Goal: Task Accomplishment & Management: Manage account settings

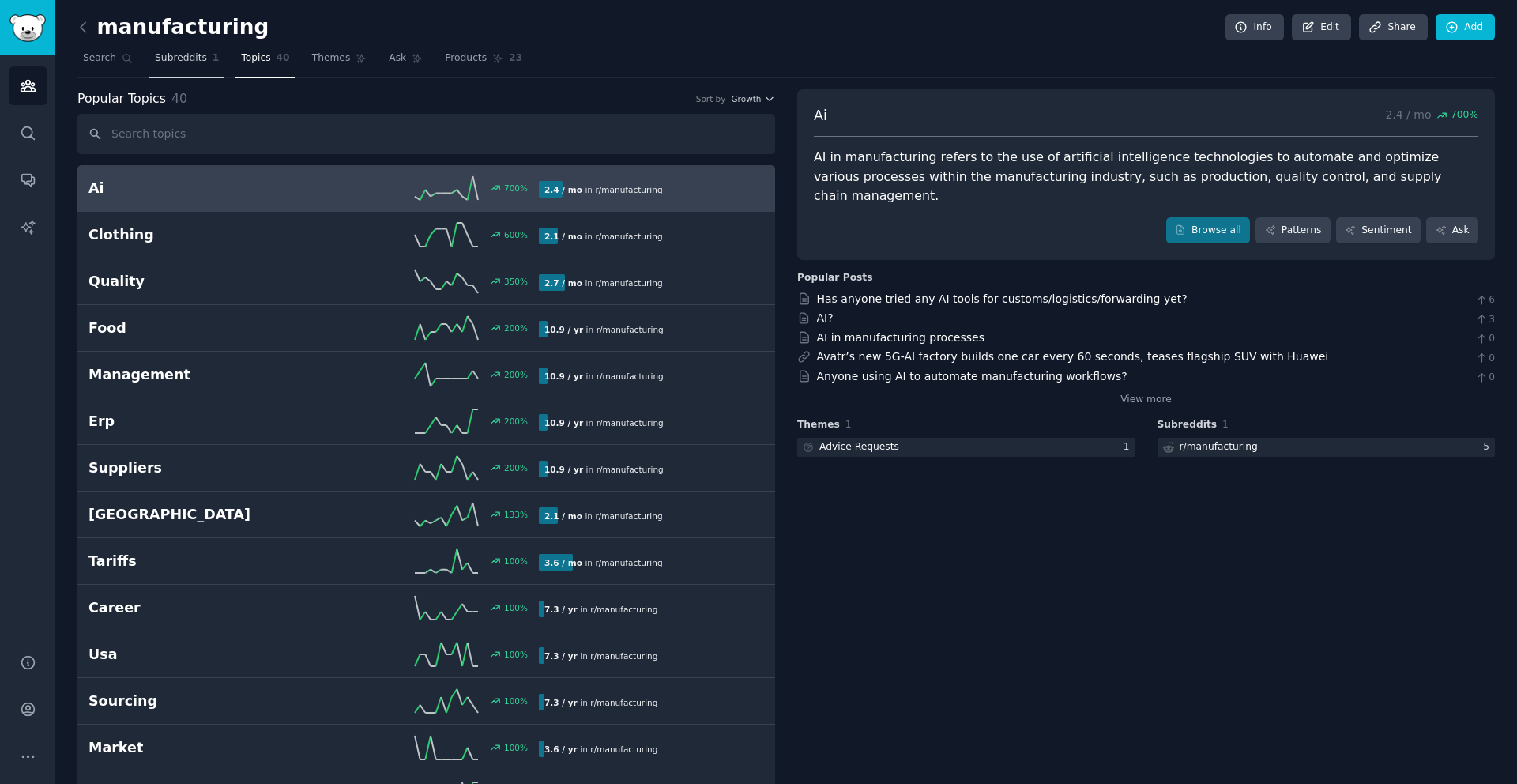
click at [175, 66] on link "Subreddits 1" at bounding box center [186, 61] width 75 height 32
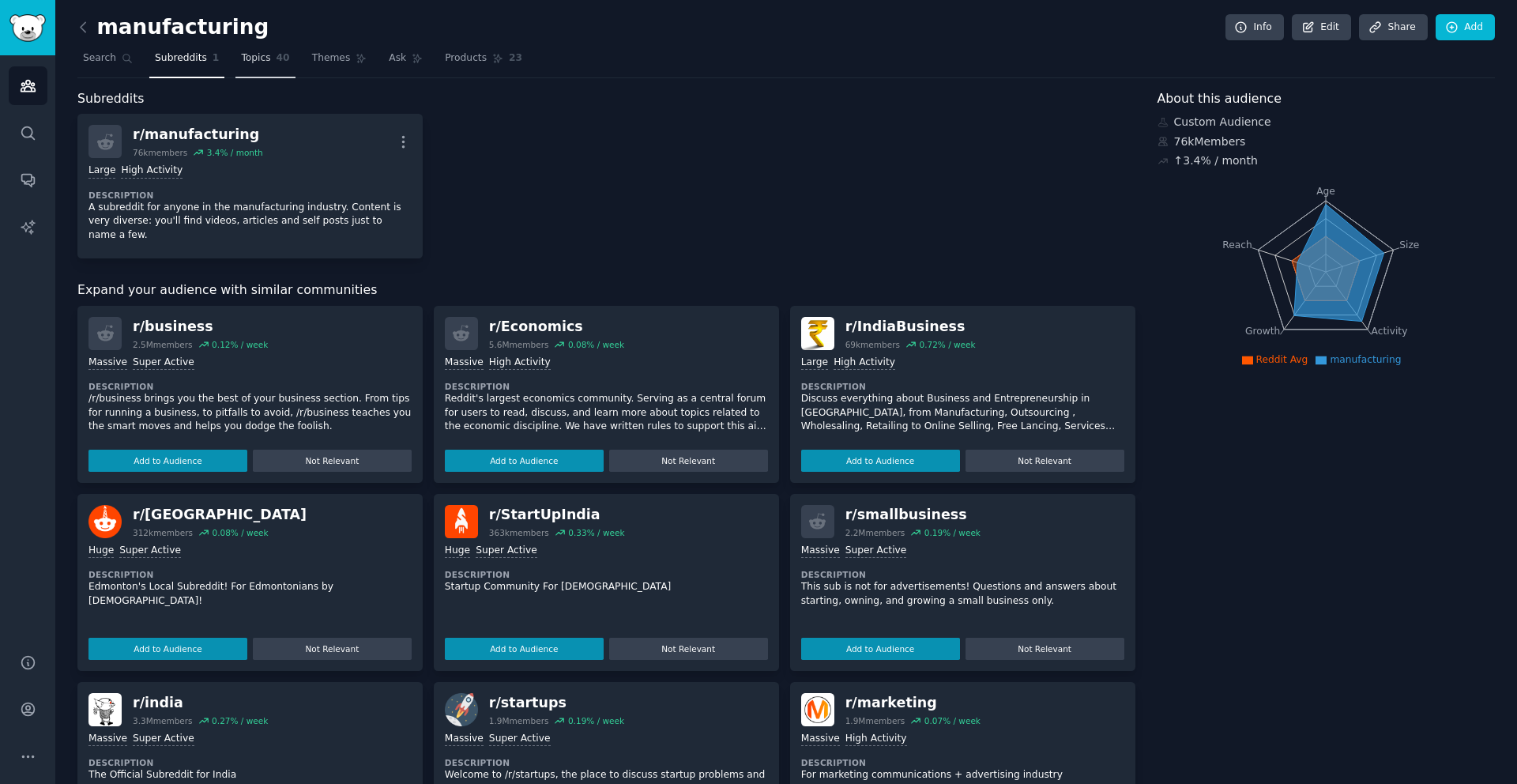
click at [264, 62] on span "Topics" at bounding box center [255, 58] width 29 height 15
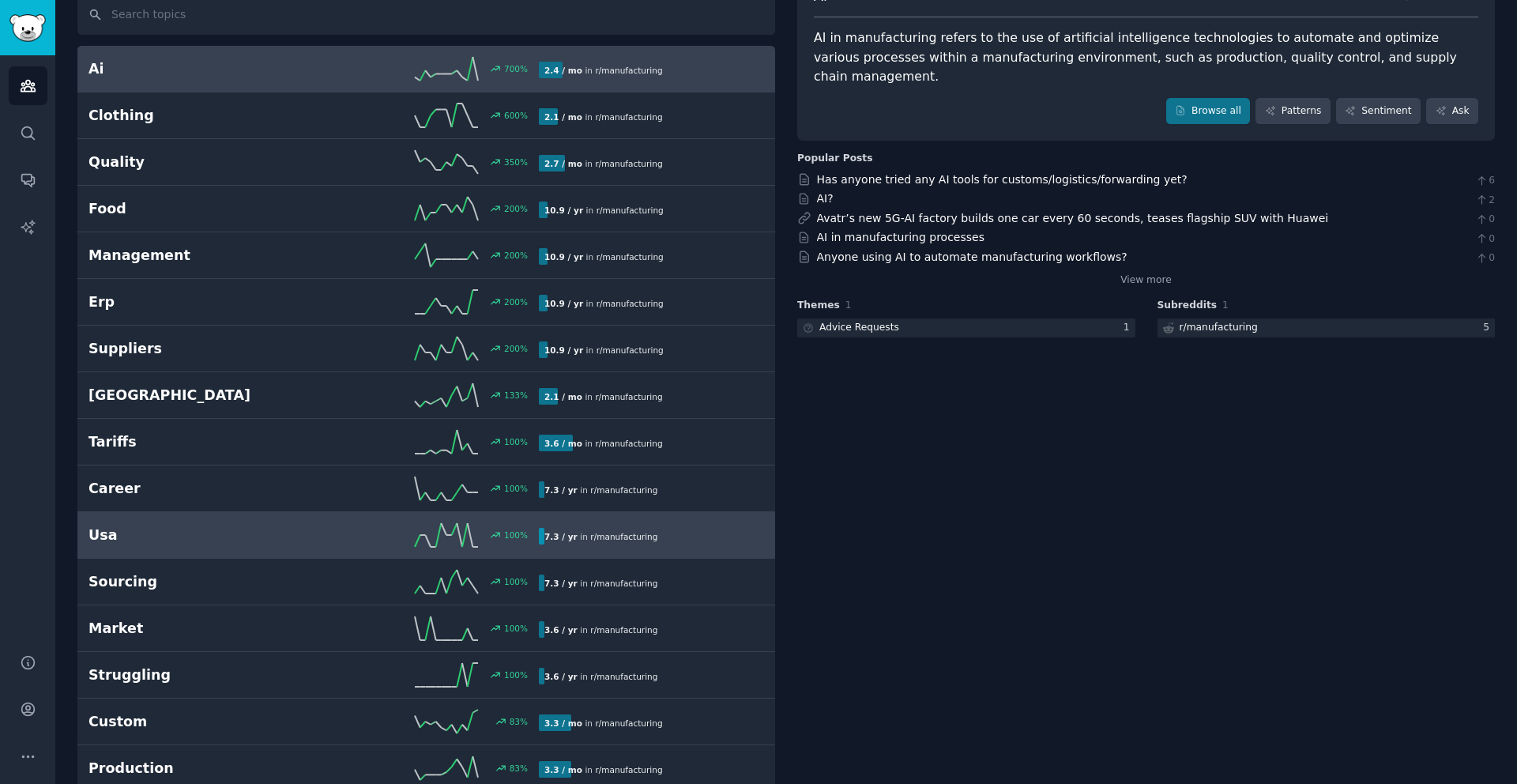
scroll to position [354, 0]
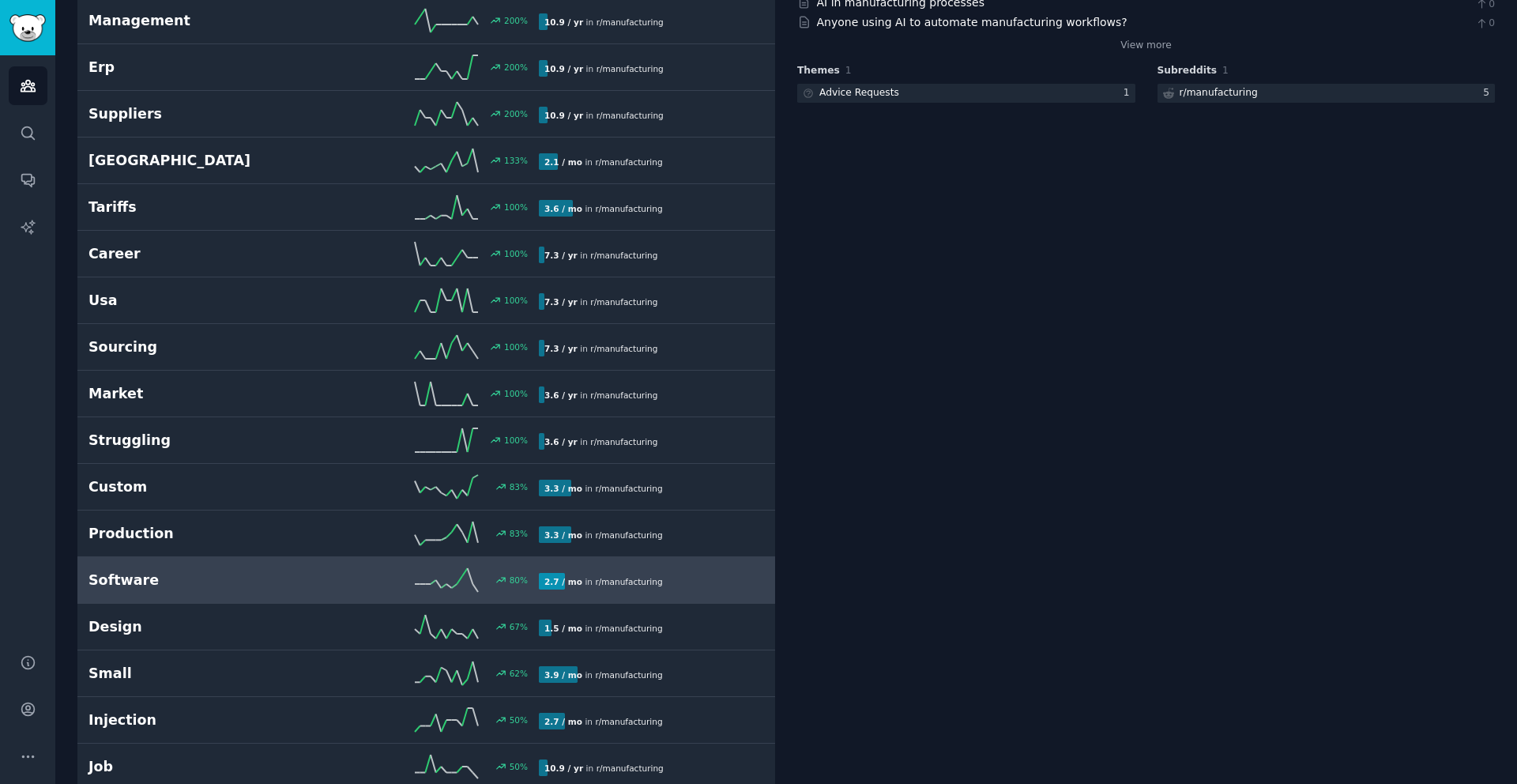
click at [178, 584] on h2 "Software" at bounding box center [201, 580] width 225 height 19
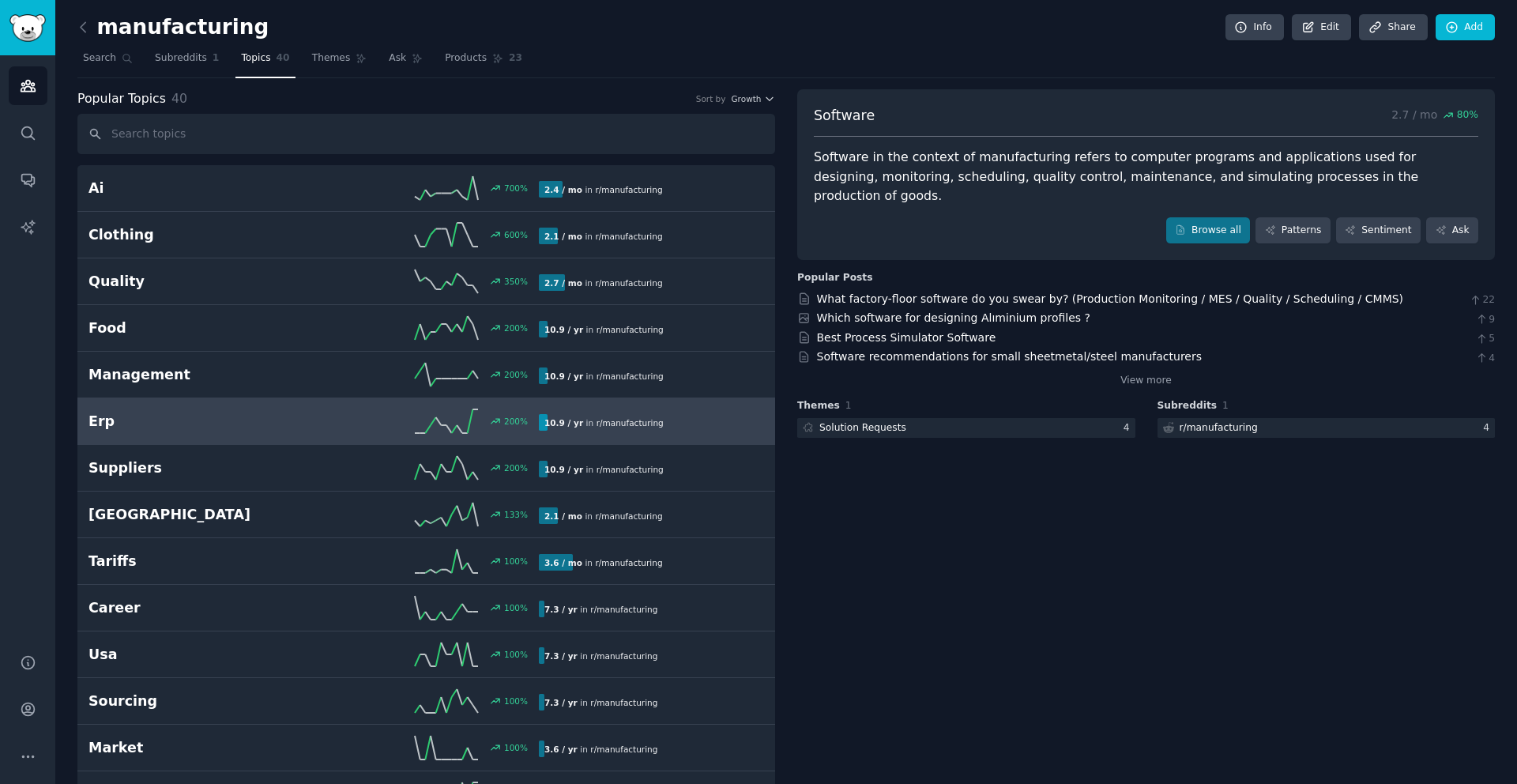
click at [235, 417] on h2 "Erp" at bounding box center [201, 421] width 225 height 19
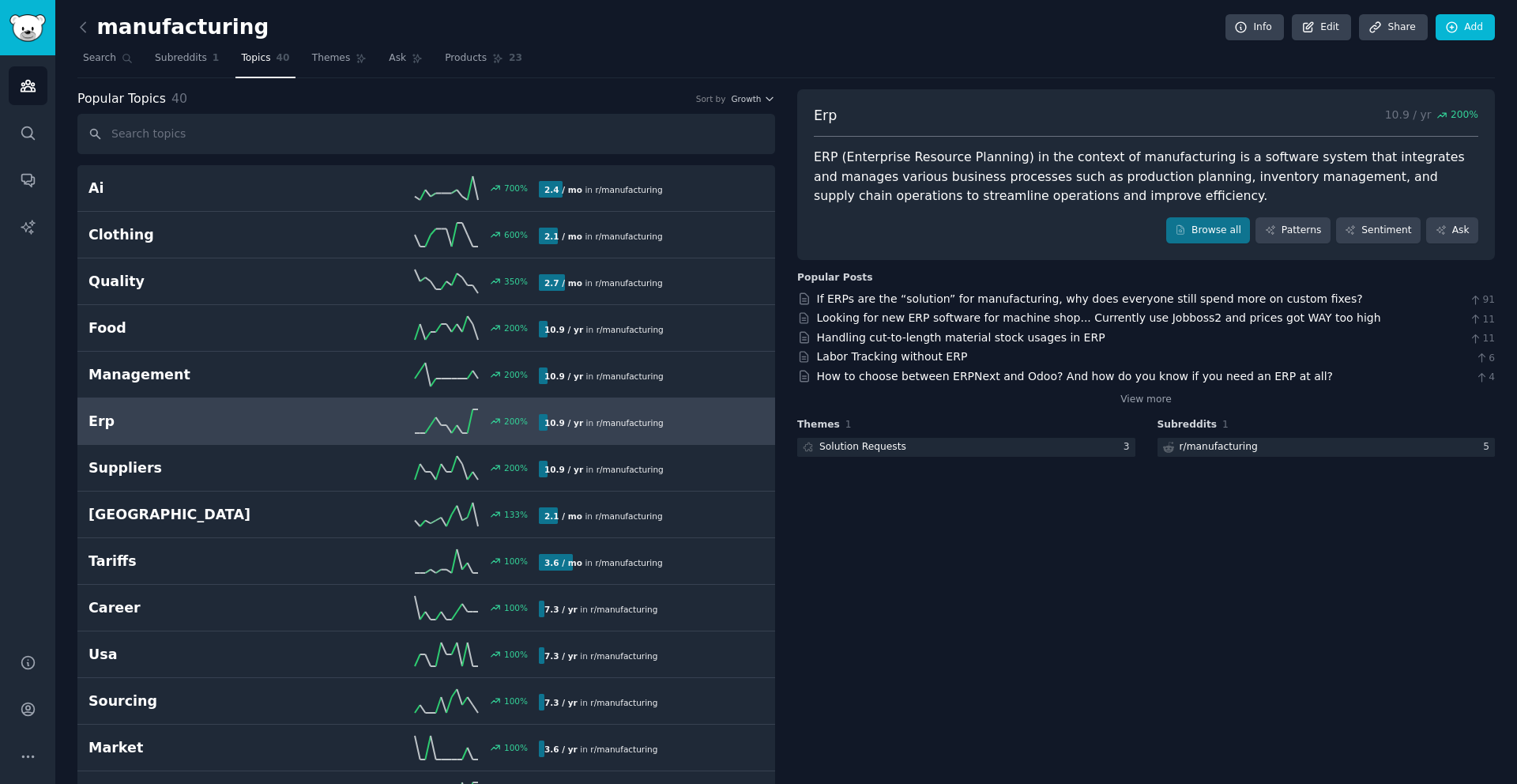
click at [91, 19] on link at bounding box center [87, 27] width 19 height 25
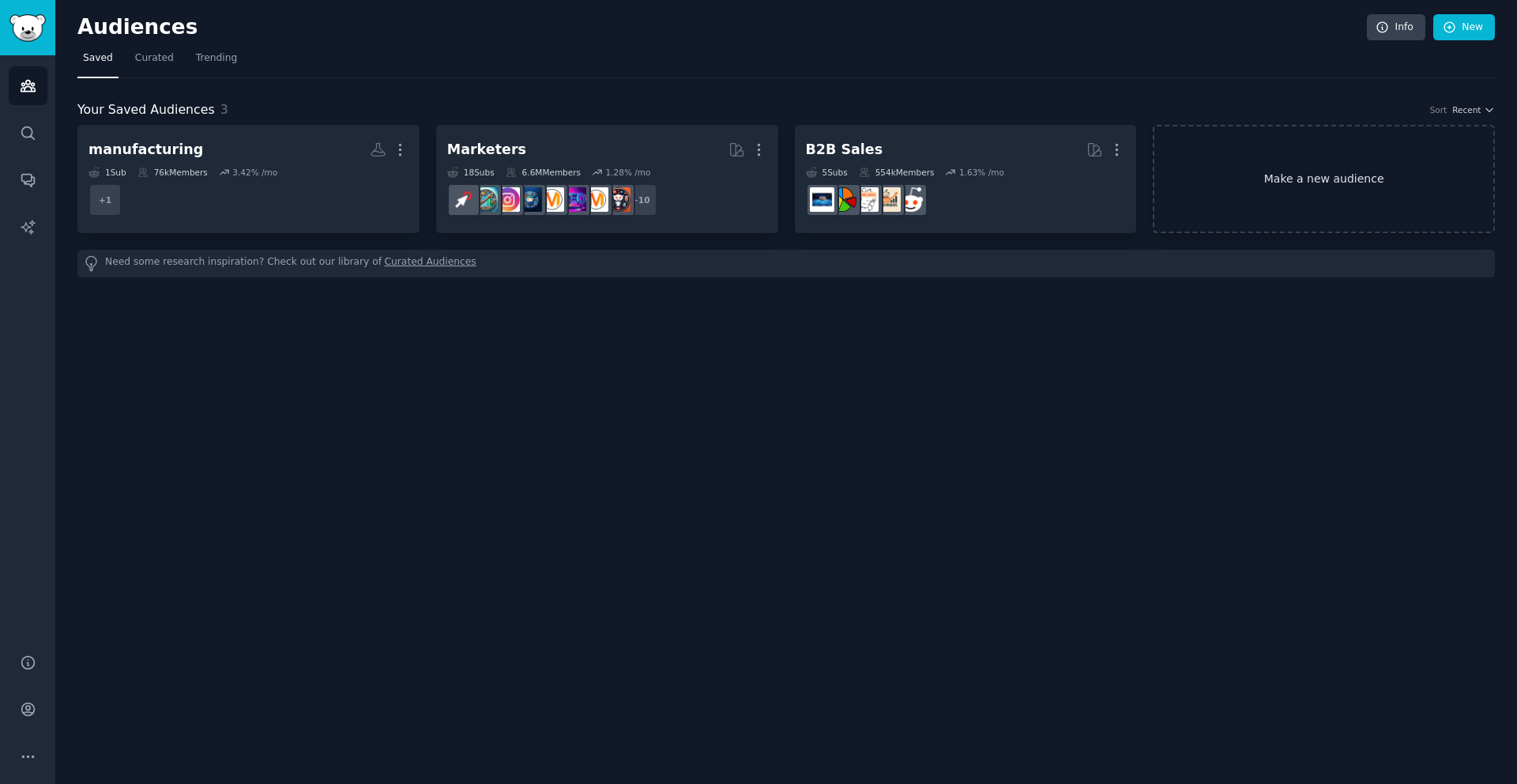
click at [1357, 189] on link "Make a new audience" at bounding box center [1324, 180] width 343 height 109
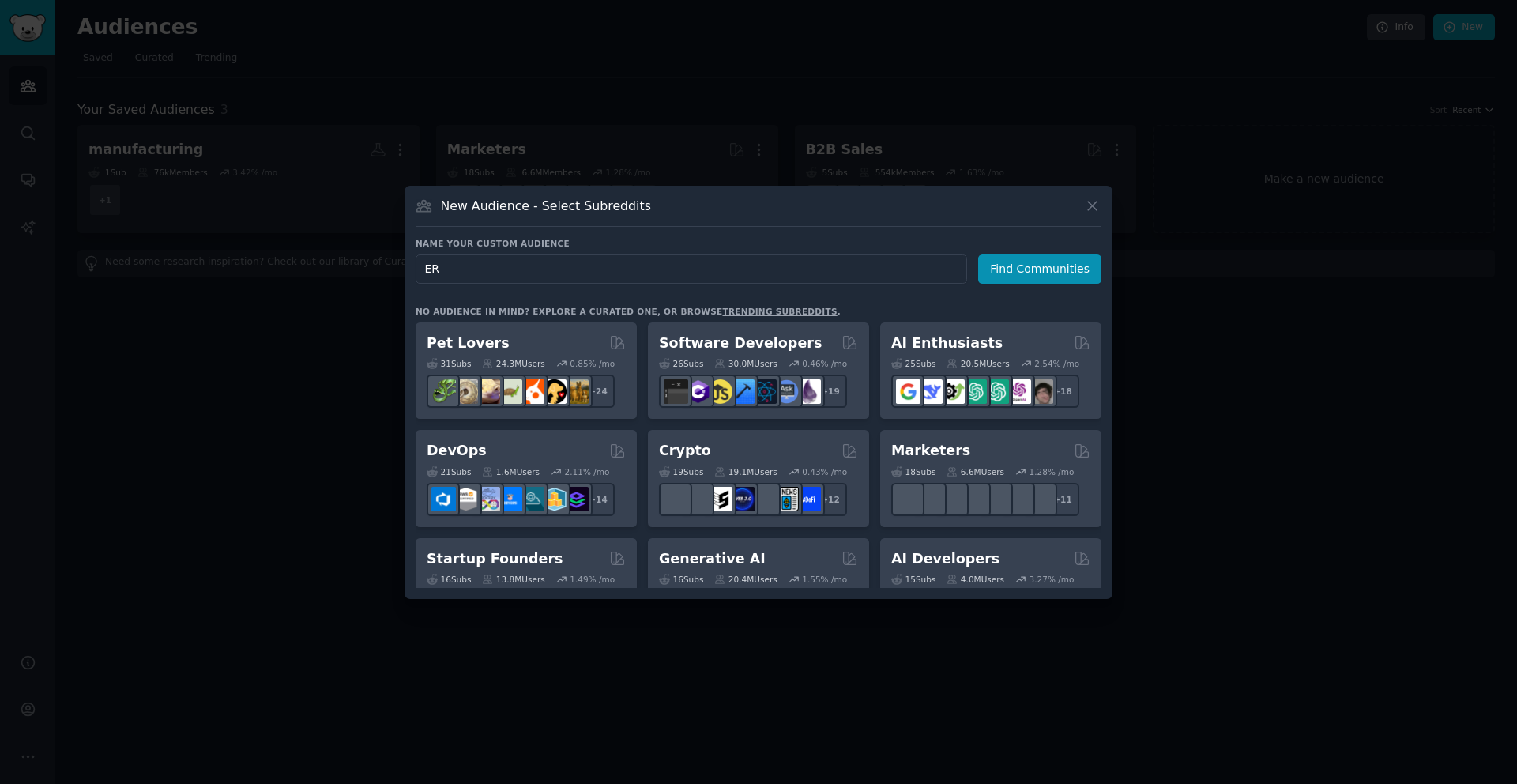
type input "ERP"
click button "Find Communities" at bounding box center [1039, 269] width 123 height 29
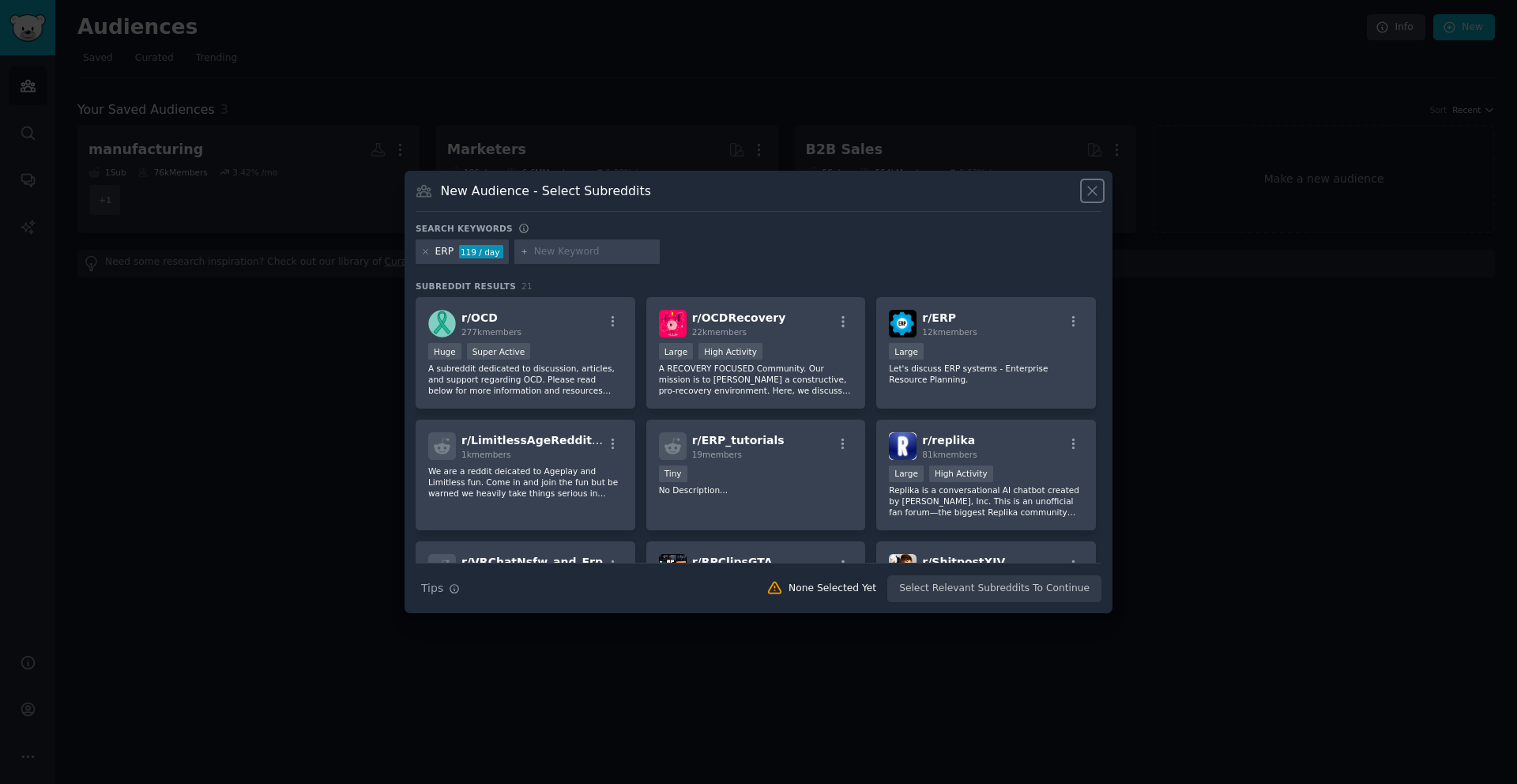
click at [1083, 196] on button at bounding box center [1092, 190] width 18 height 18
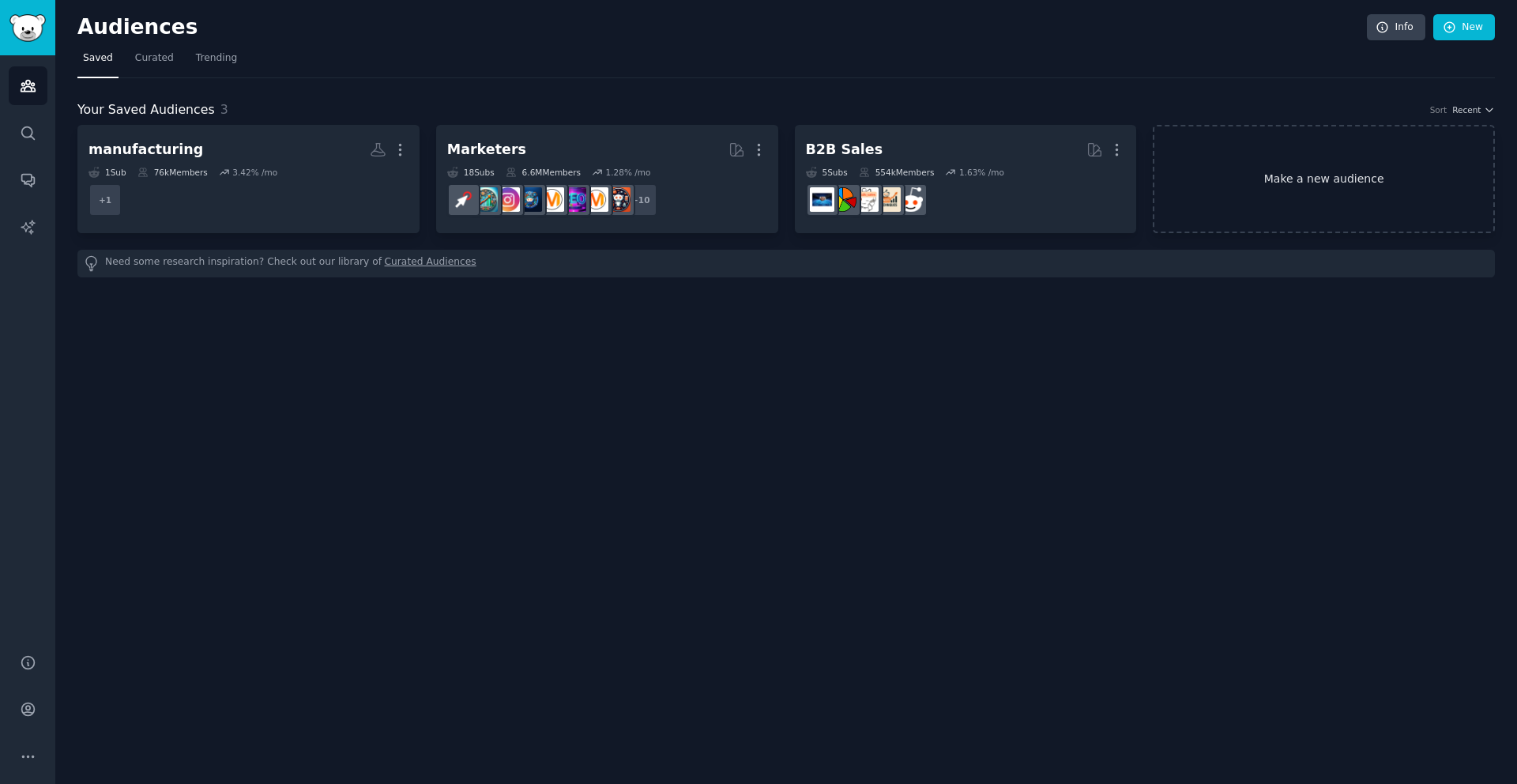
click at [1258, 189] on link "Make a new audience" at bounding box center [1324, 180] width 343 height 109
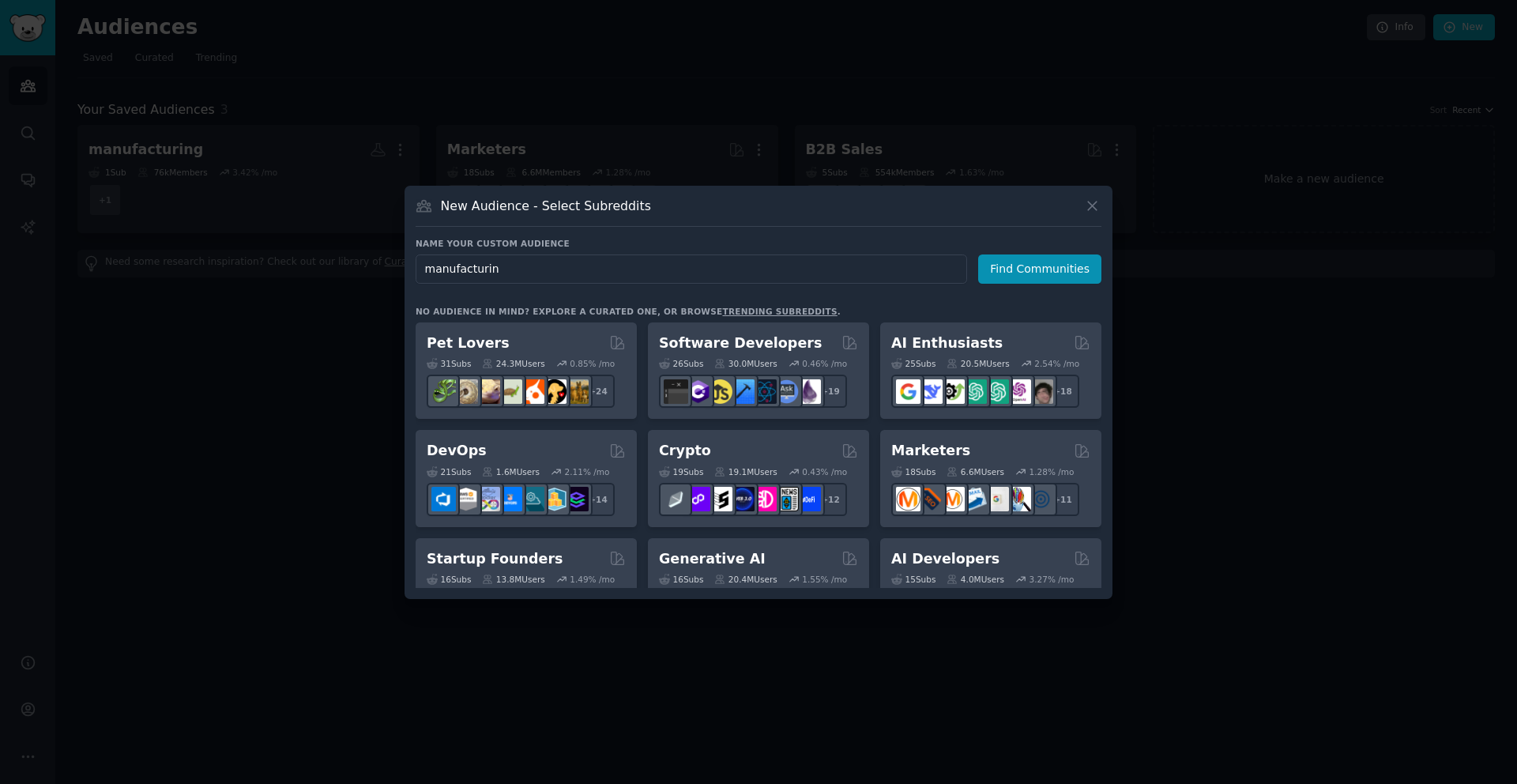
type input "manufacturing"
click button "Find Communities" at bounding box center [1039, 269] width 123 height 29
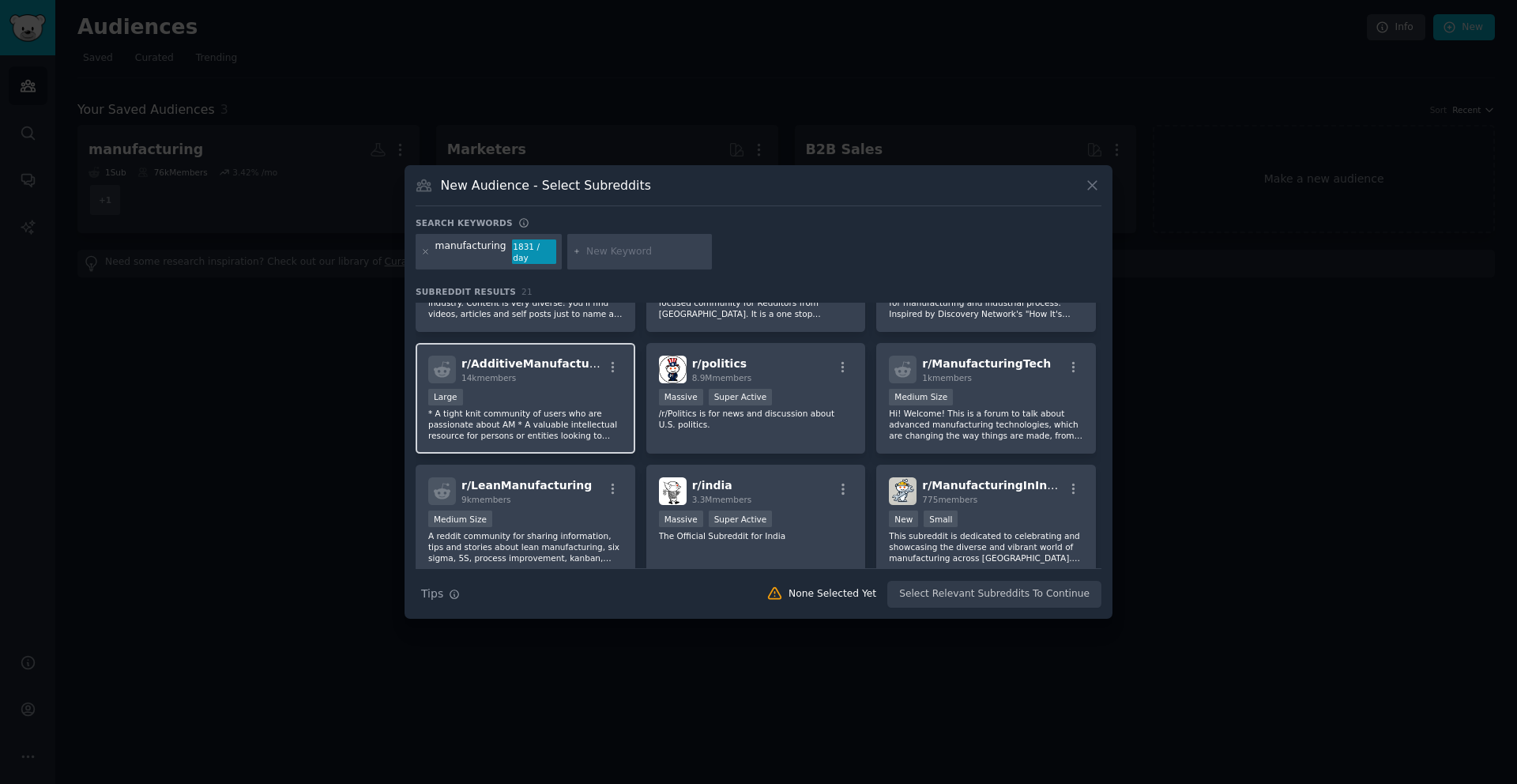
scroll to position [79, 0]
click at [524, 397] on div "Large" at bounding box center [525, 402] width 194 height 19
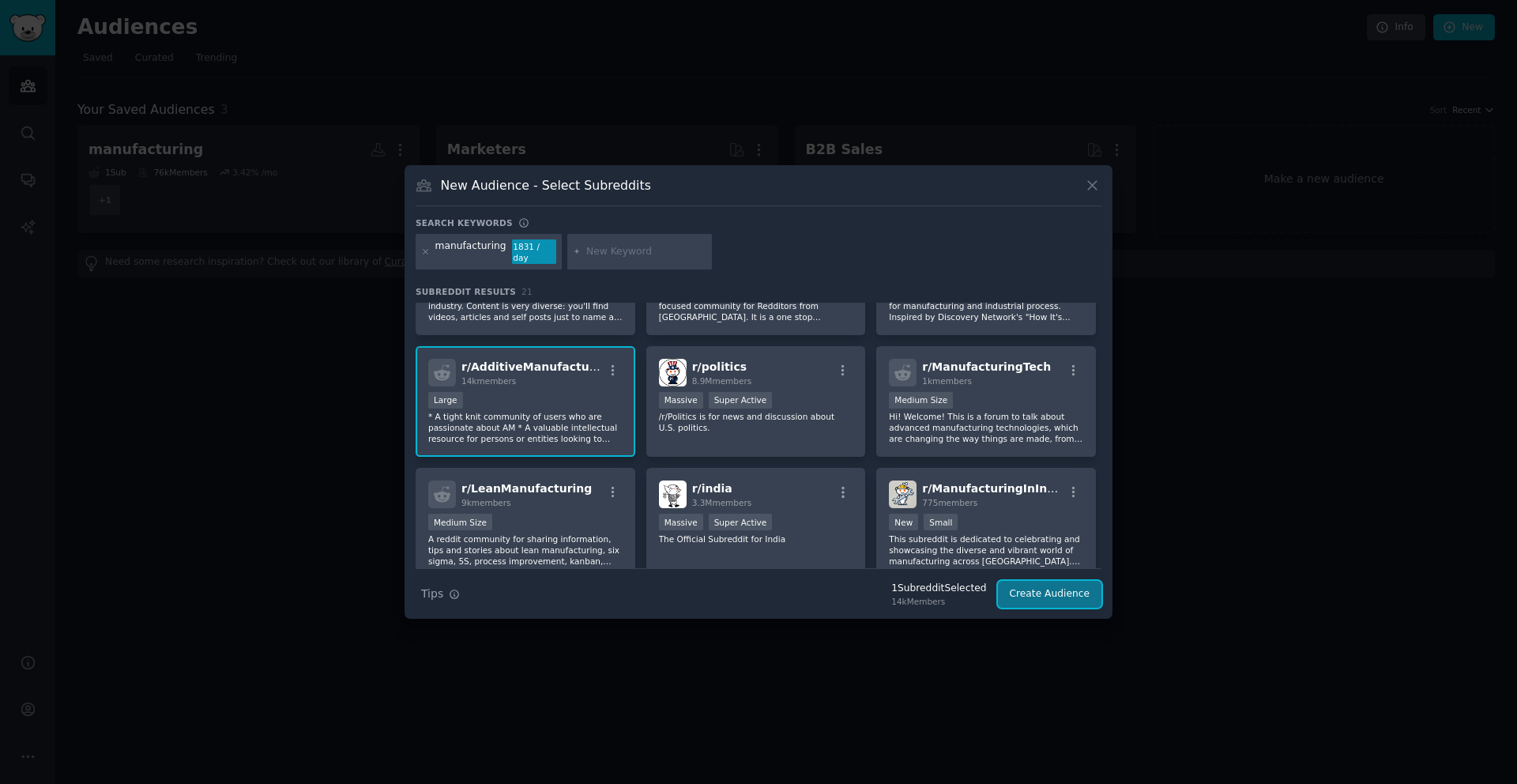
click at [1062, 594] on button "Create Audience" at bounding box center [1049, 594] width 104 height 27
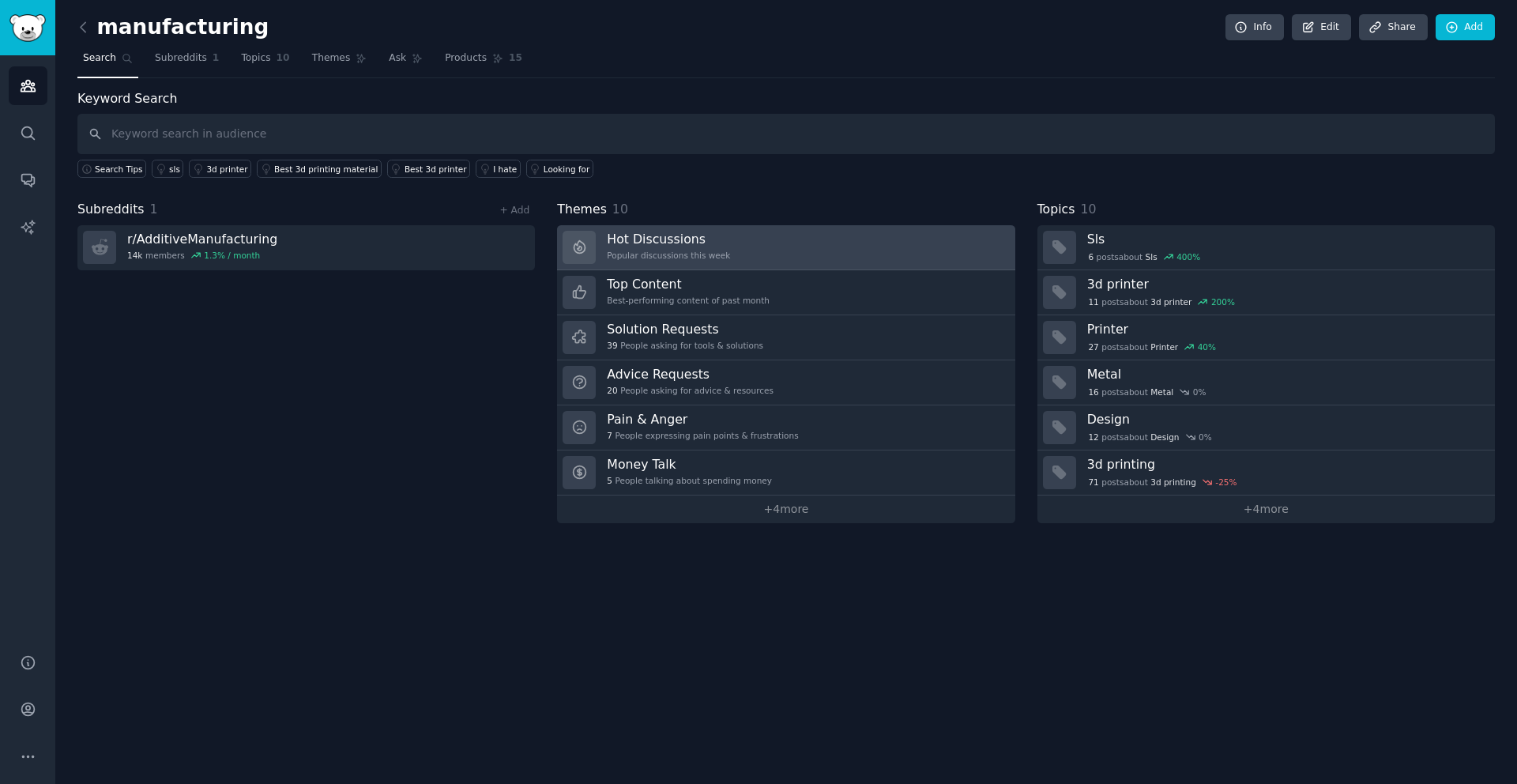
click at [763, 251] on link "Hot Discussions Popular discussions this week" at bounding box center [785, 247] width 457 height 45
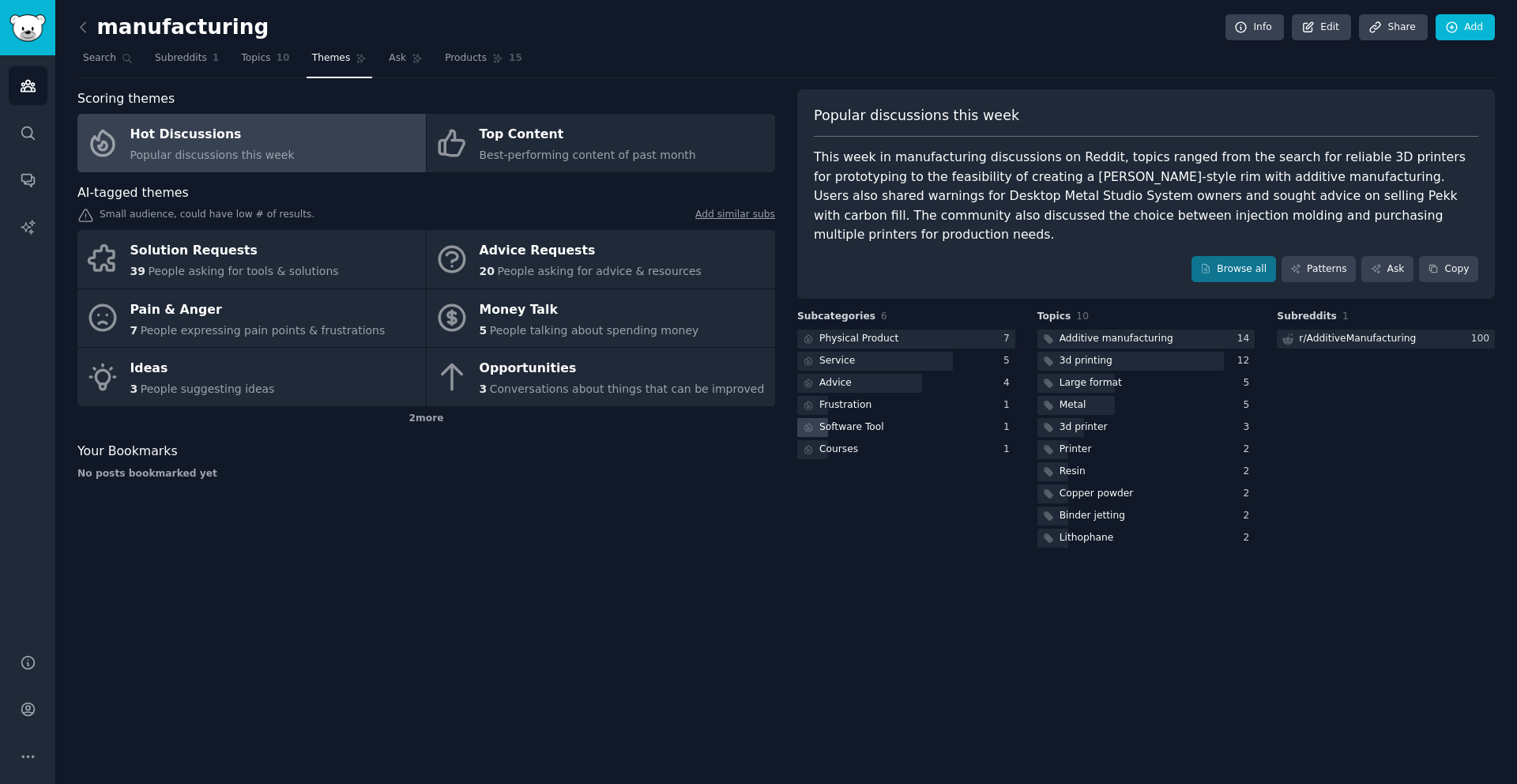
click at [874, 420] on div "Software Tool" at bounding box center [851, 427] width 65 height 15
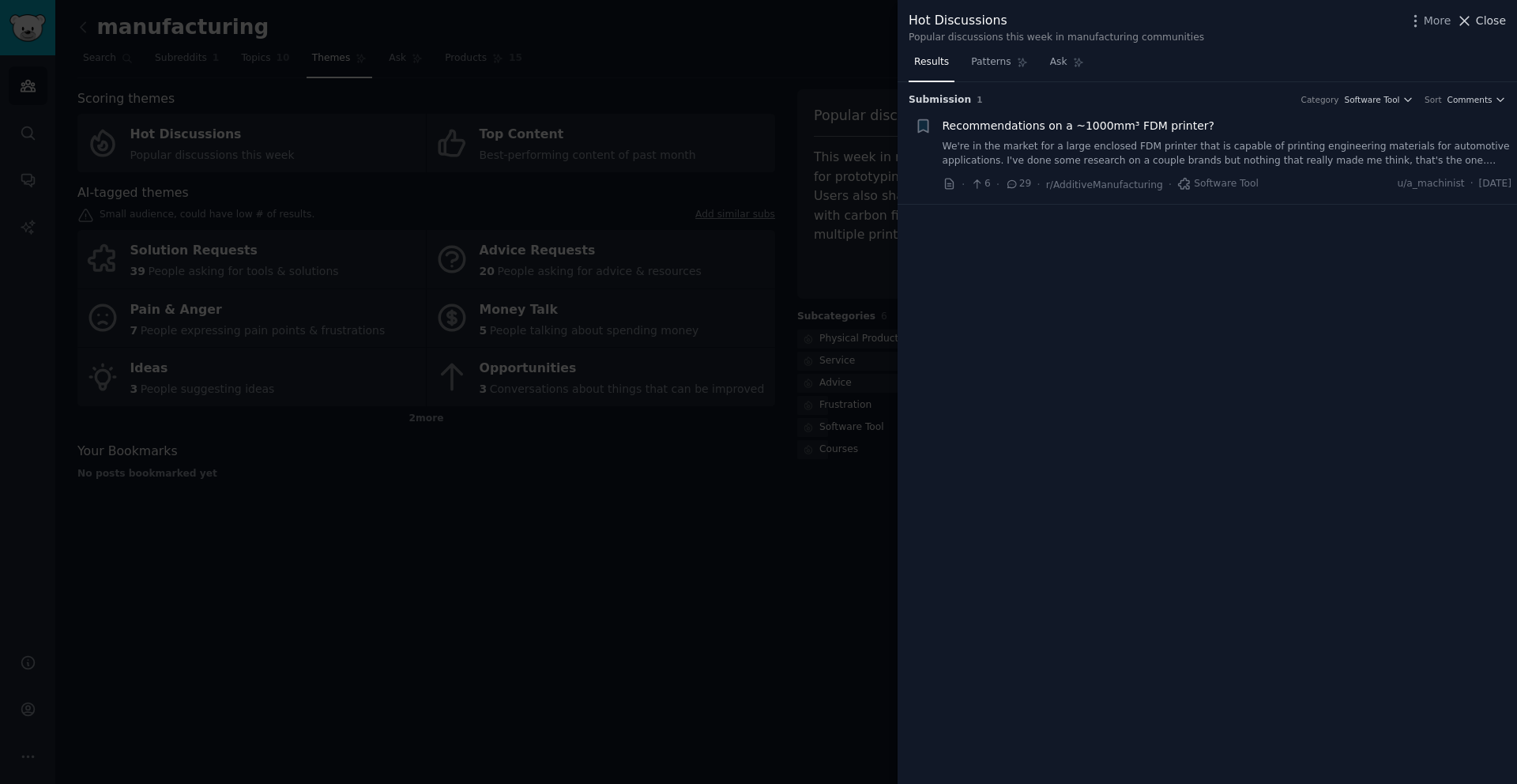
click at [1489, 23] on span "Close" at bounding box center [1491, 20] width 30 height 16
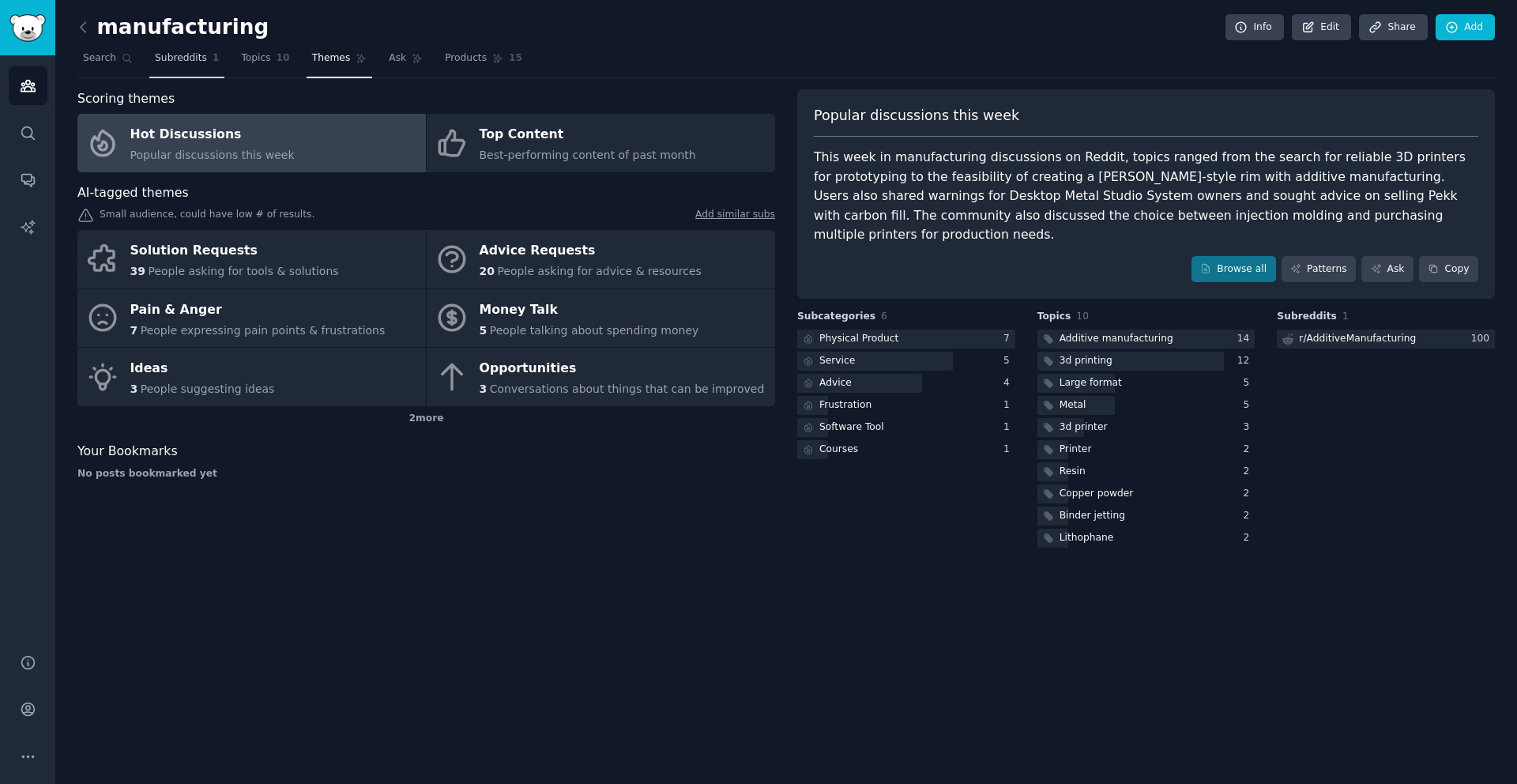
click at [189, 58] on span "Subreddits" at bounding box center [181, 58] width 52 height 15
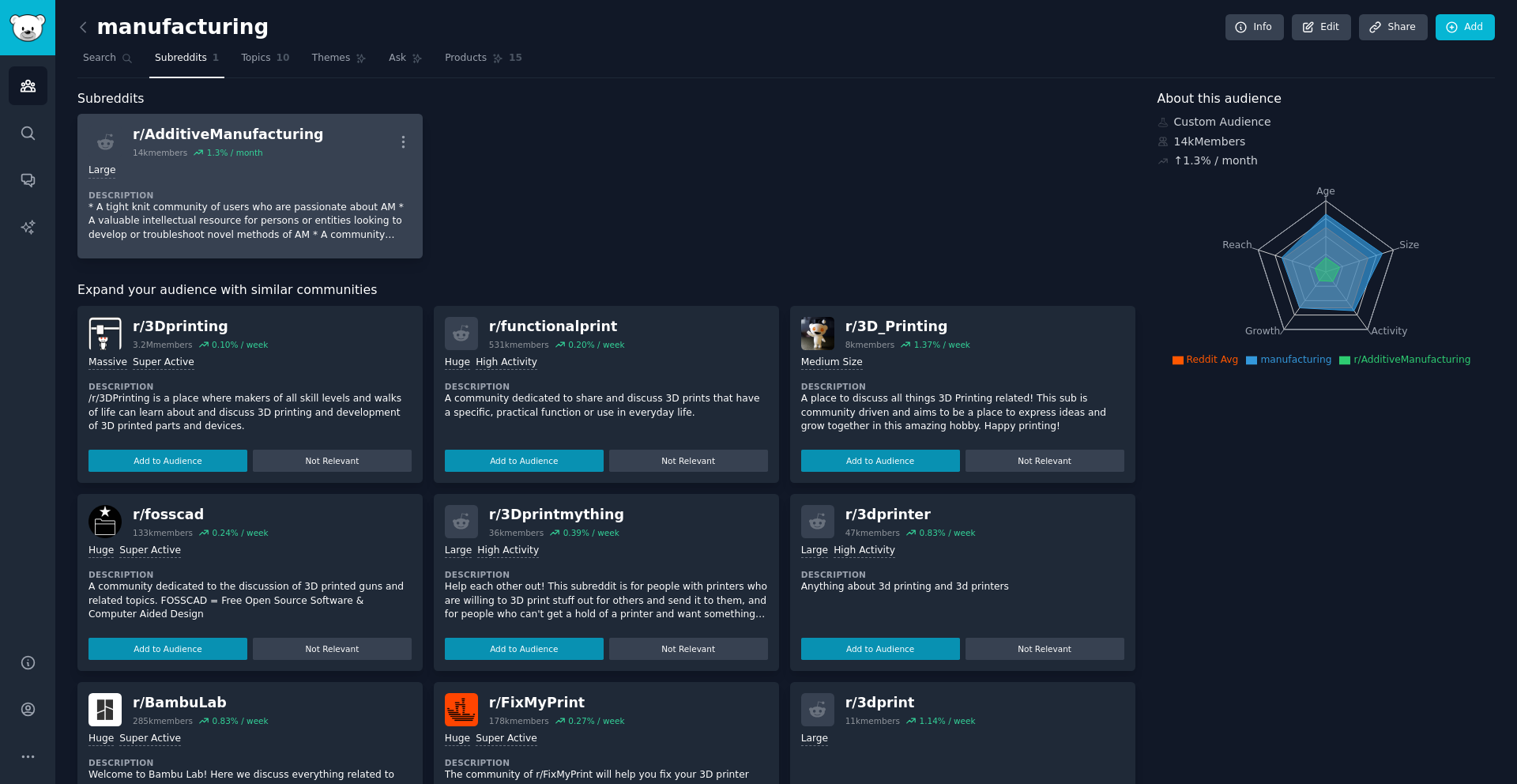
click at [206, 135] on div "r/ AdditiveManufacturing" at bounding box center [228, 135] width 191 height 19
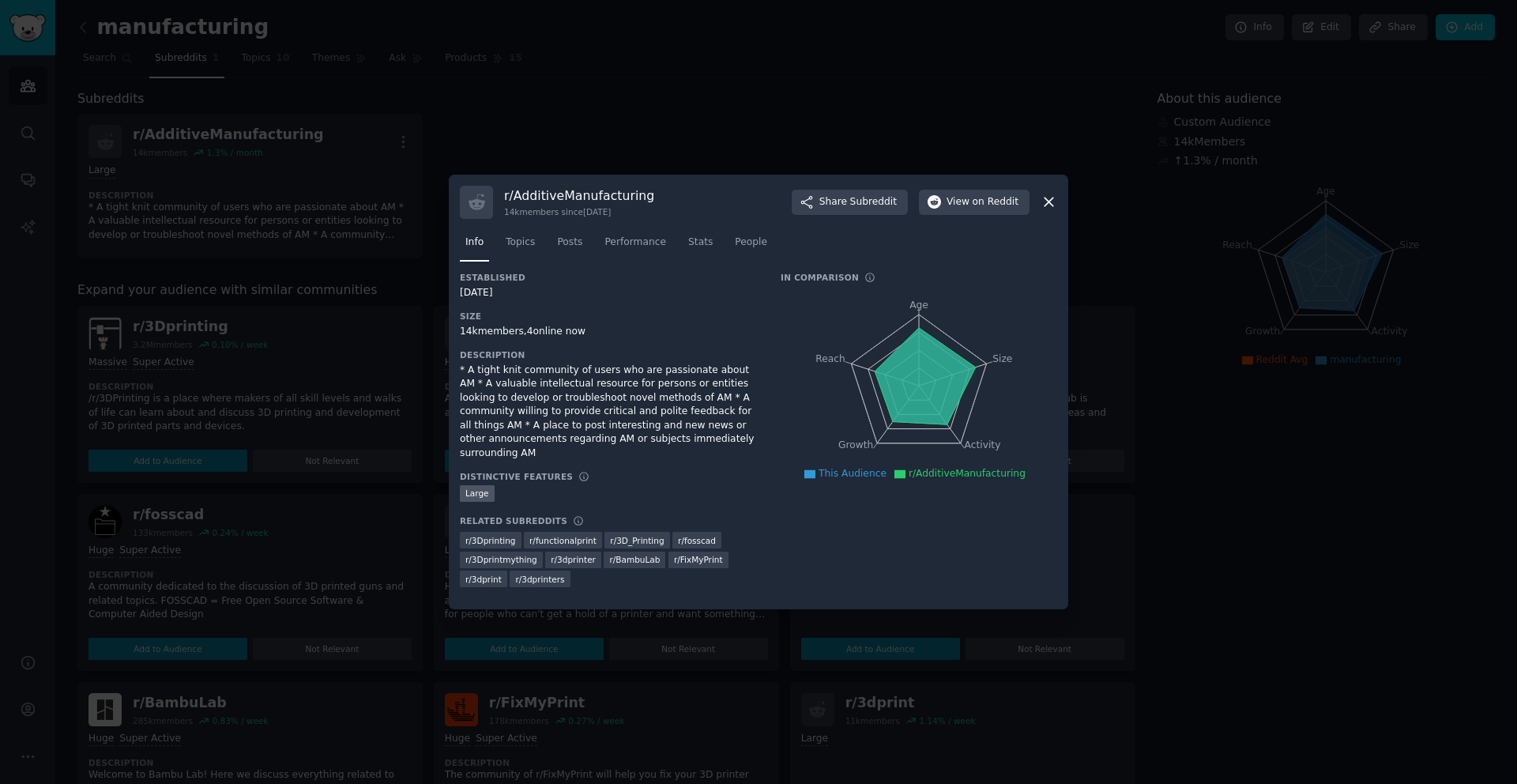
click at [567, 60] on div at bounding box center [758, 392] width 1517 height 784
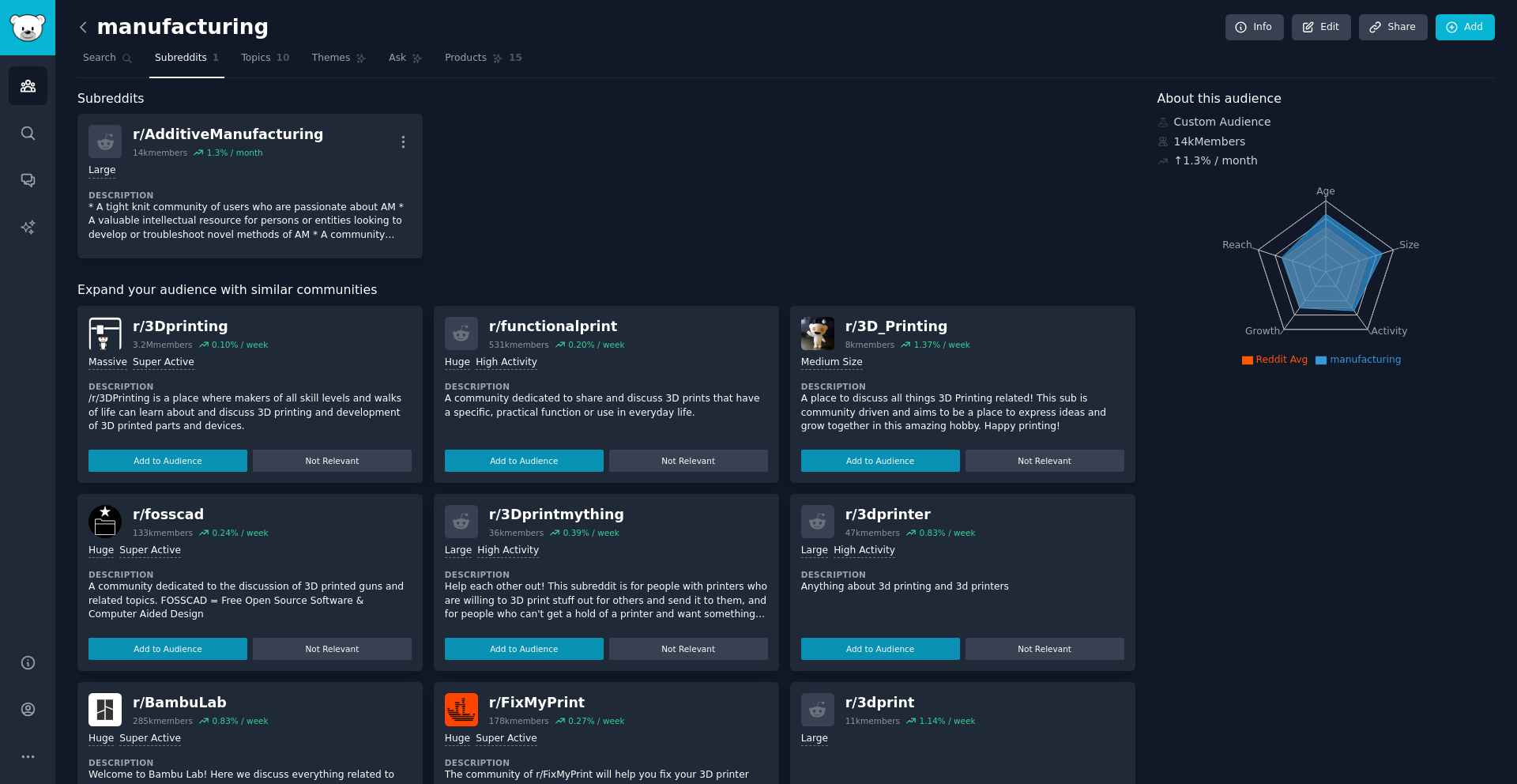
click at [82, 23] on icon at bounding box center [82, 27] width 5 height 10
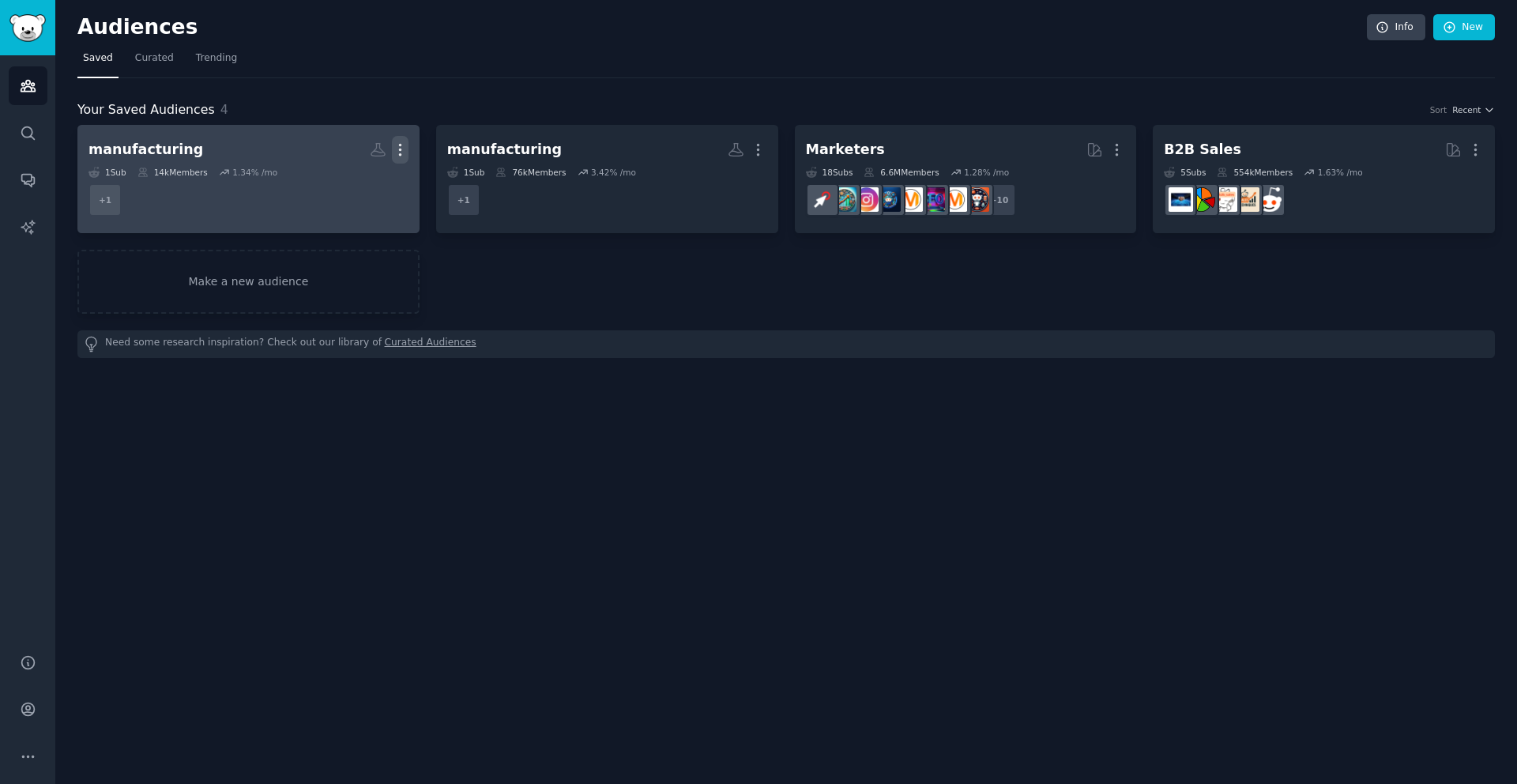
click at [398, 147] on icon "button" at bounding box center [400, 149] width 16 height 16
click at [350, 184] on p "Delete" at bounding box center [356, 182] width 36 height 16
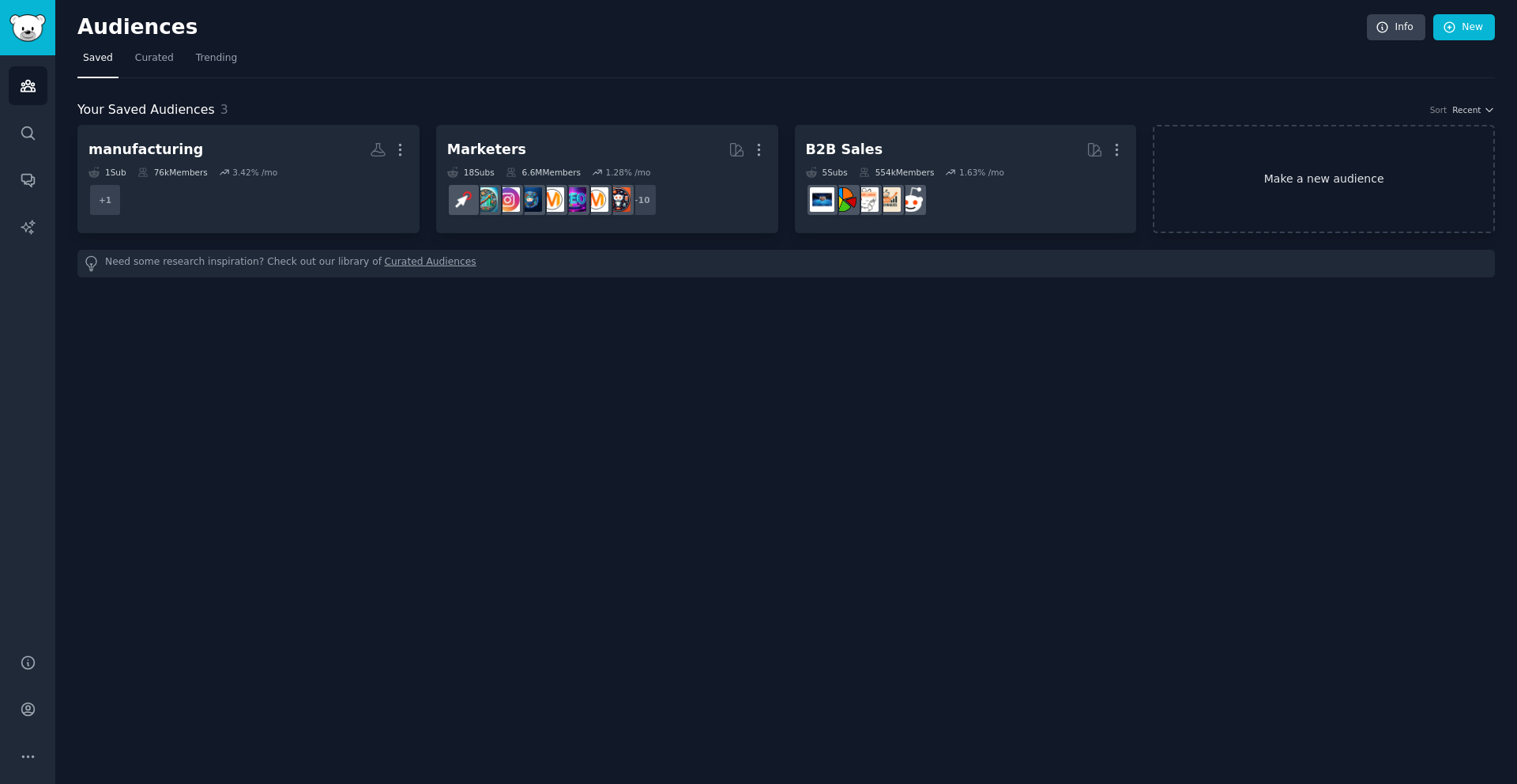
click at [1289, 185] on link "Make a new audience" at bounding box center [1324, 180] width 343 height 109
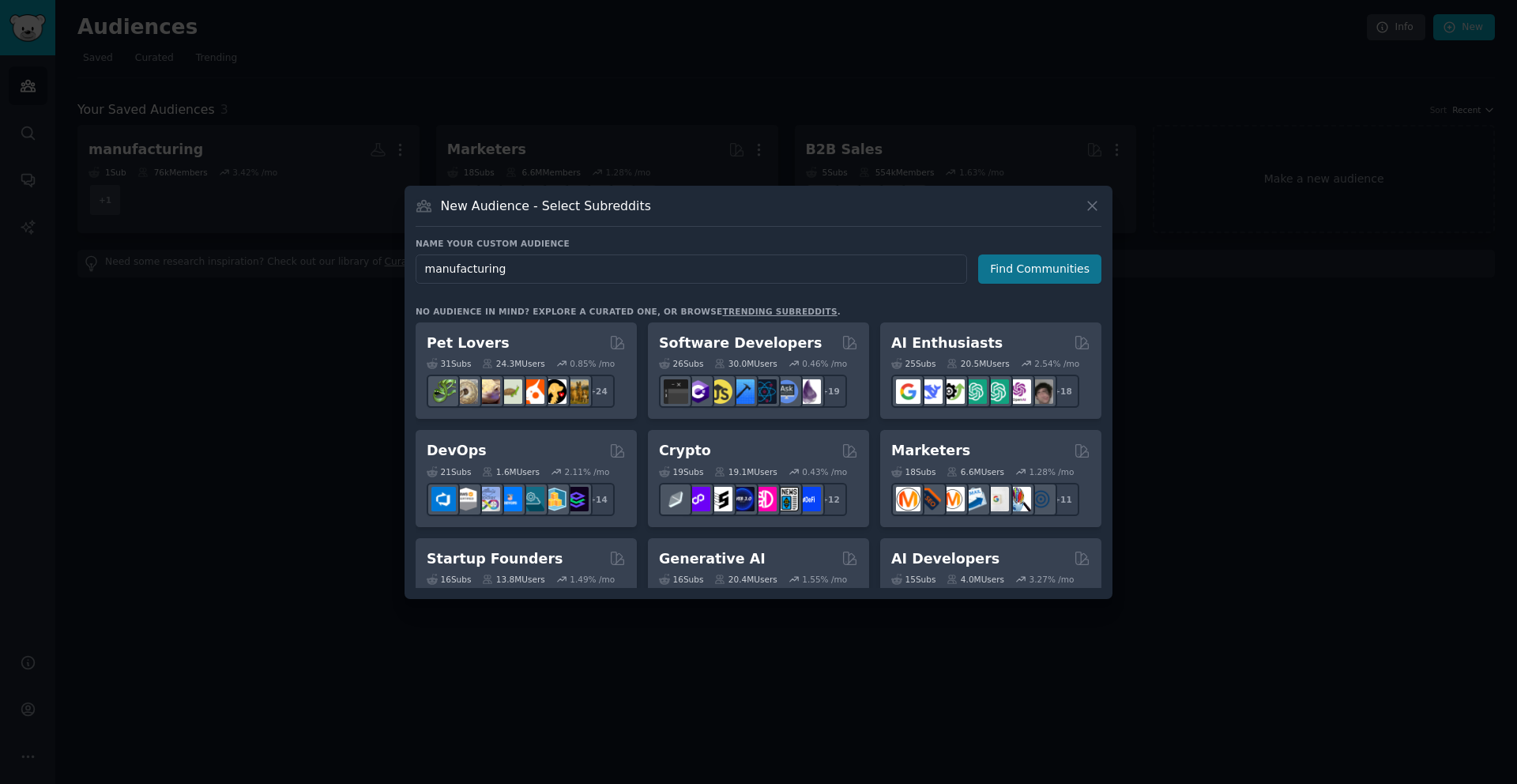
type input "manufacturing"
click at [1002, 267] on button "Find Communities" at bounding box center [1039, 269] width 123 height 29
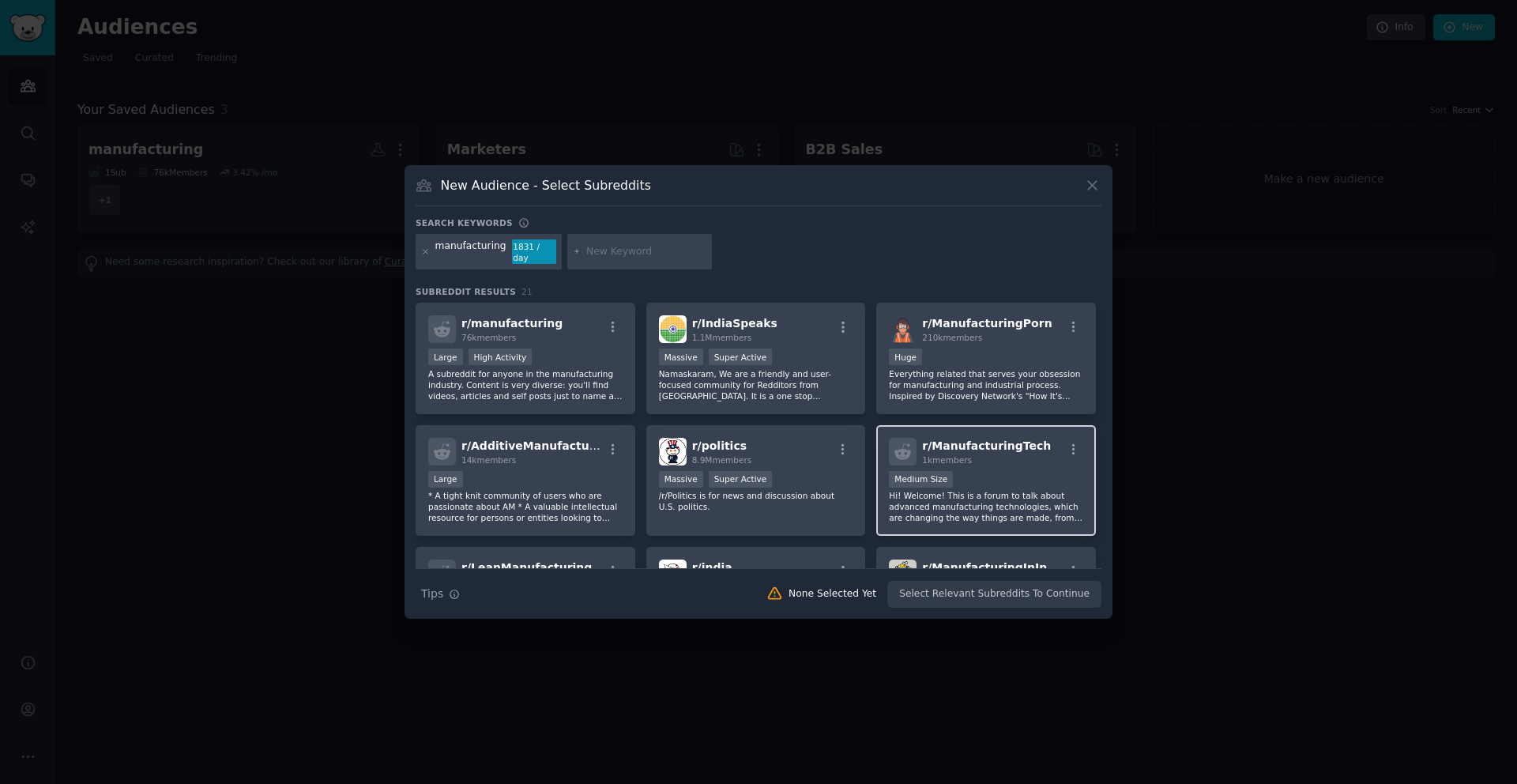
click at [993, 476] on div "Medium Size" at bounding box center [986, 480] width 194 height 19
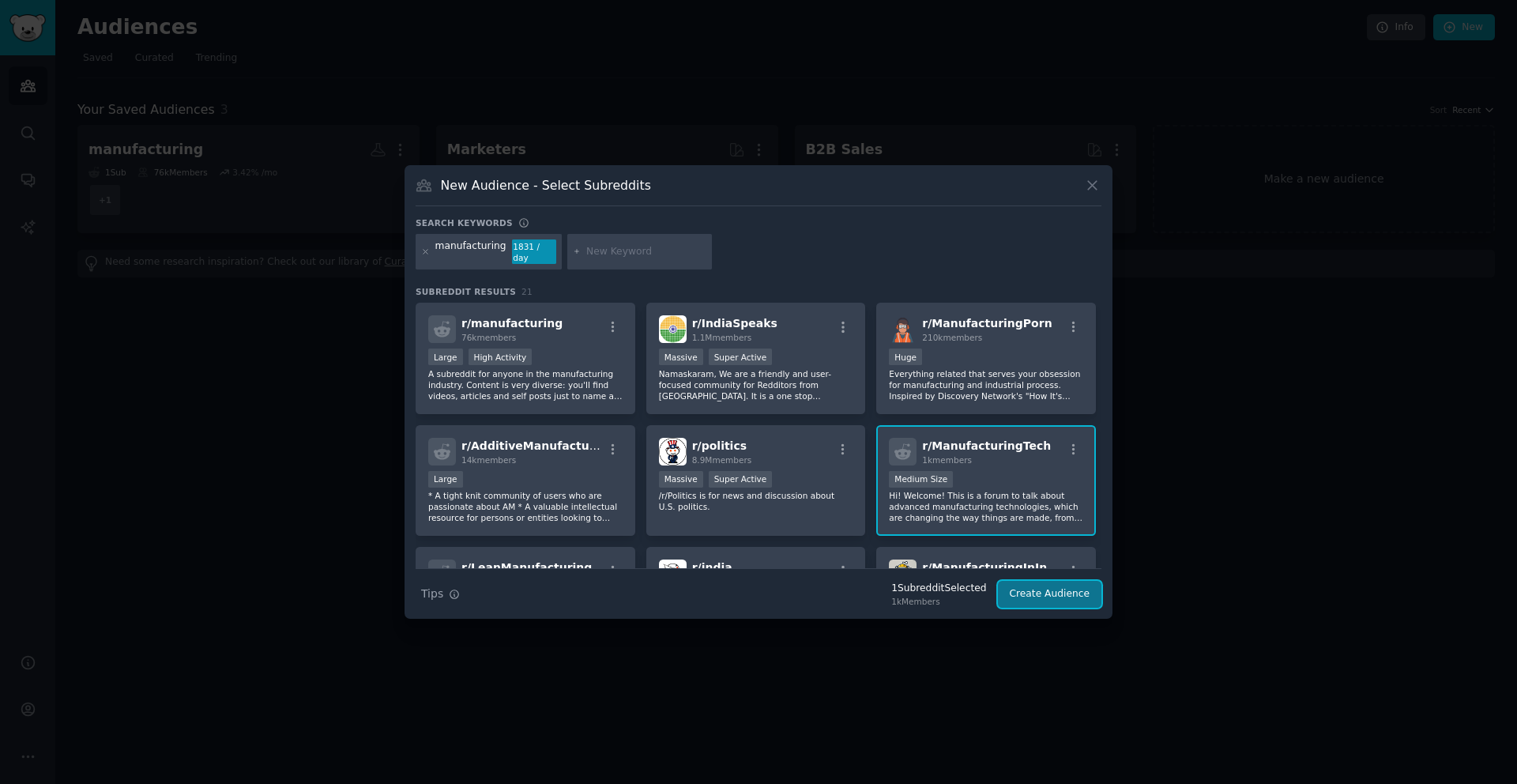
click at [1081, 593] on button "Create Audience" at bounding box center [1049, 594] width 104 height 27
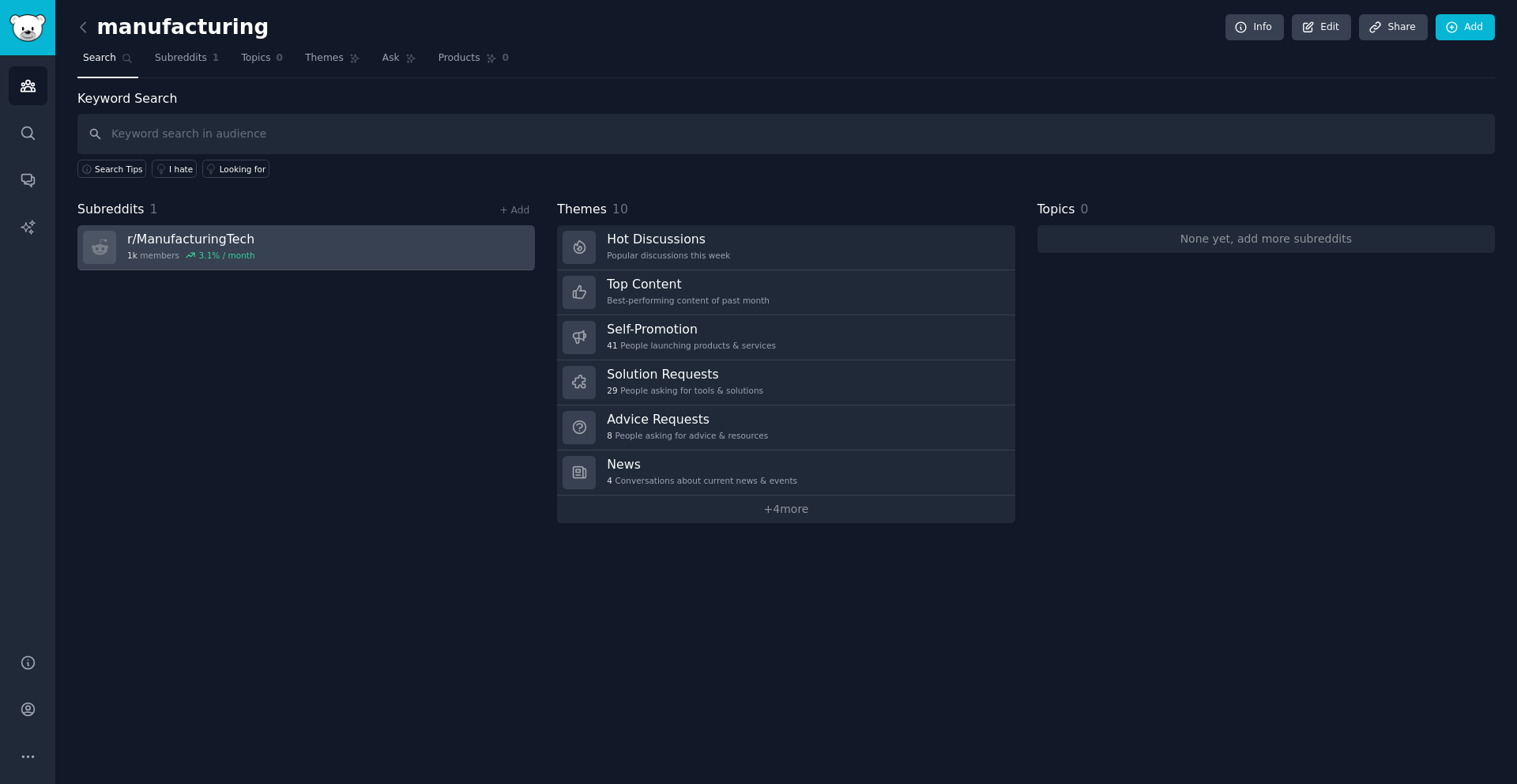
click at [319, 240] on link "r/ ManufacturingTech 1k members 3.1 % / month" at bounding box center [306, 247] width 457 height 45
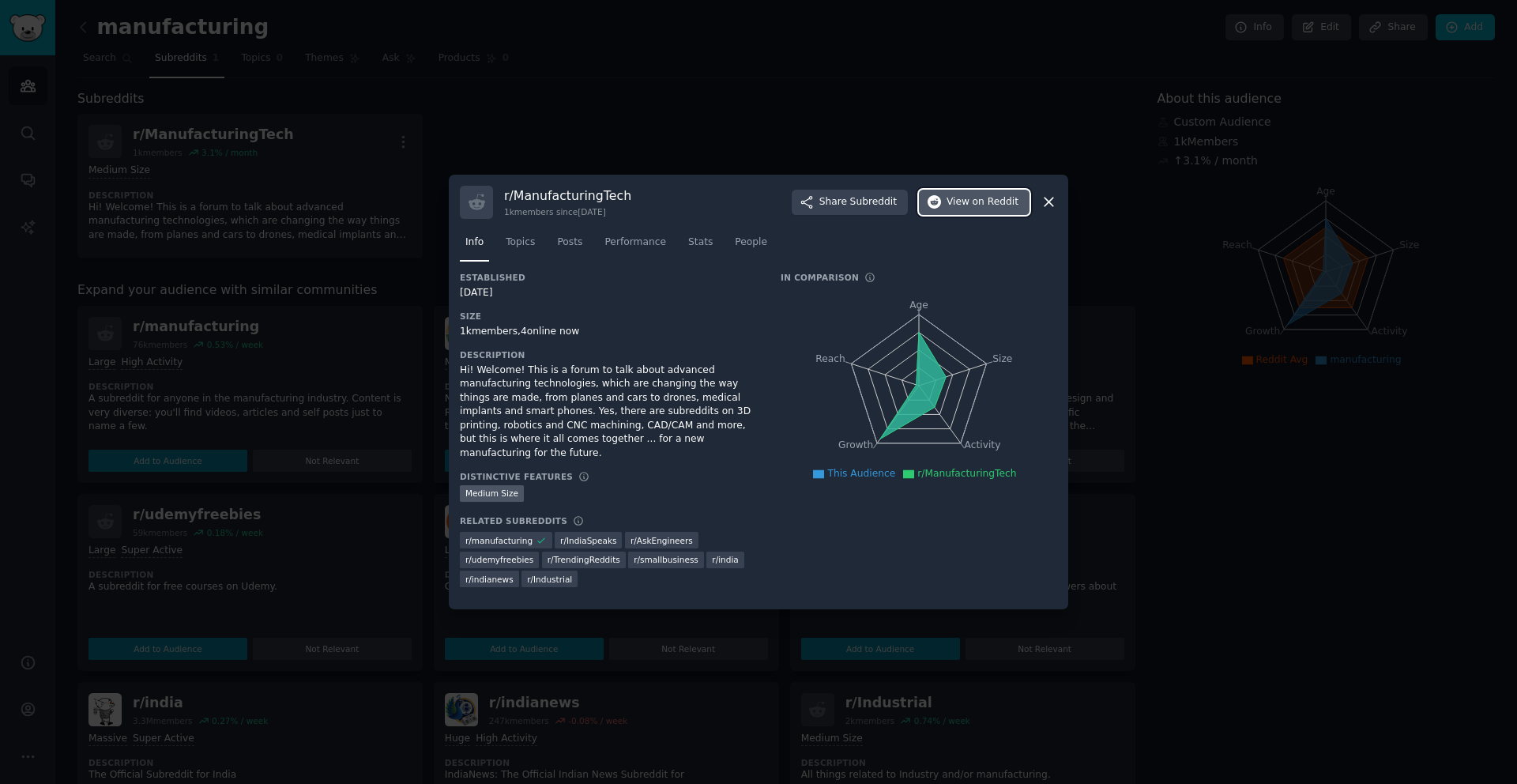
click at [958, 209] on span "View on Reddit" at bounding box center [982, 202] width 72 height 15
click at [629, 96] on div at bounding box center [758, 392] width 1517 height 784
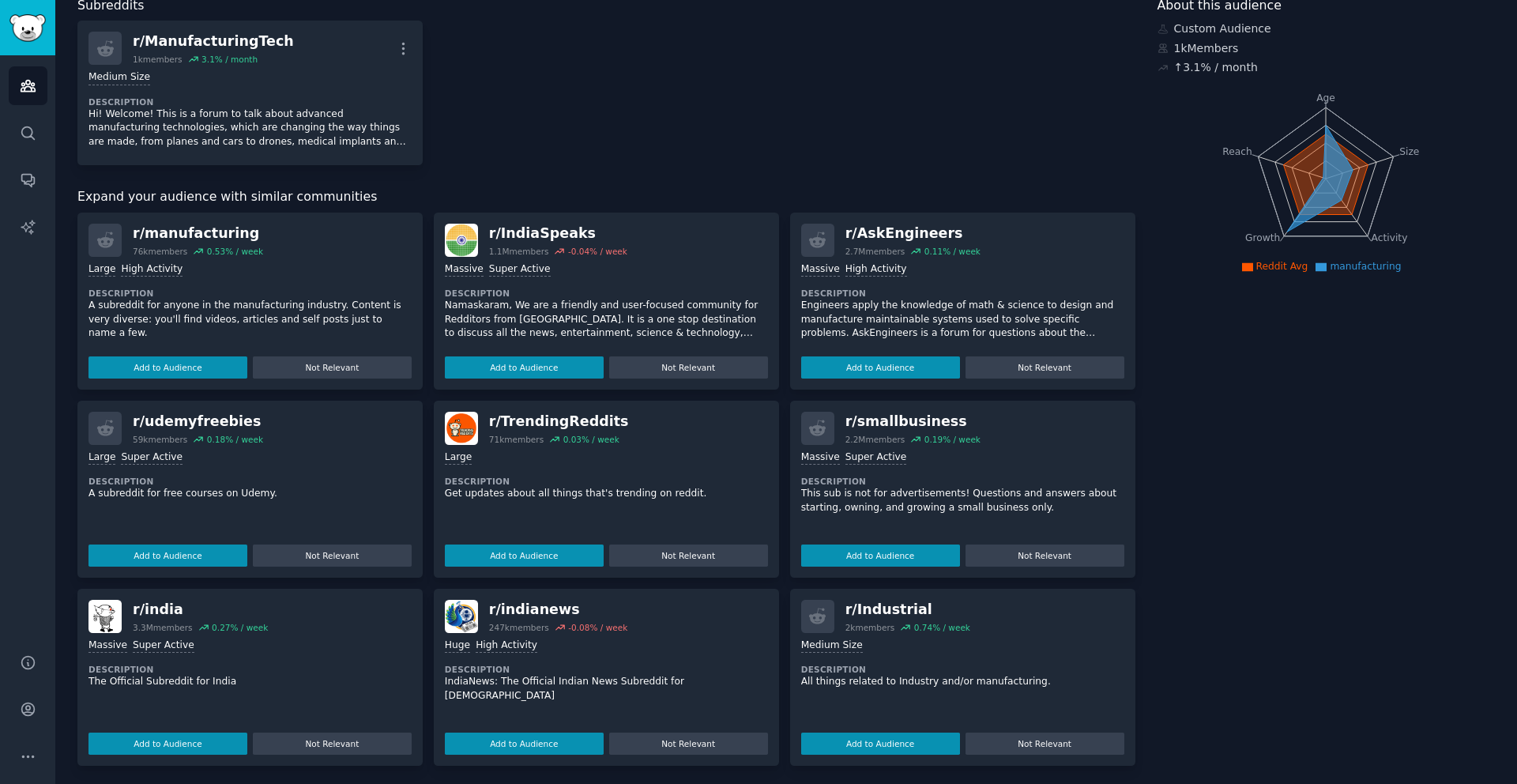
scroll to position [97, 0]
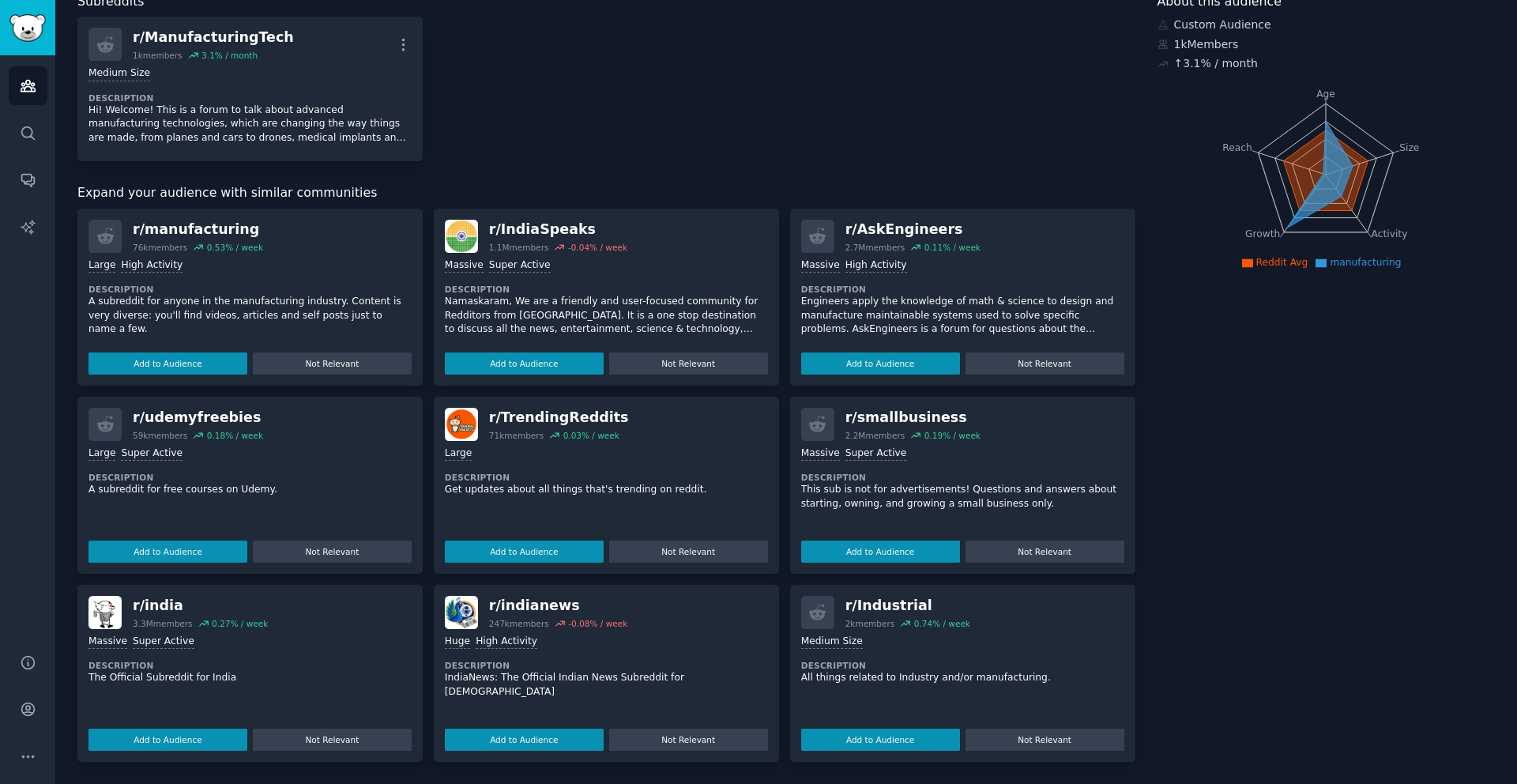
click at [975, 674] on p "All things related to Industry and/or manufacturing." at bounding box center [962, 677] width 323 height 15
click at [874, 607] on div "r/ Industrial" at bounding box center [907, 605] width 125 height 19
drag, startPoint x: 776, startPoint y: 613, endPoint x: 835, endPoint y: 620, distance: 59.4
click at [779, 614] on div "r/ manufacturing 76k members 0.53 % / week Large High Activity Description A su…" at bounding box center [607, 485] width 1058 height 553
click at [834, 620] on div "r/ Industrial 2k members 0.74 % / week" at bounding box center [962, 612] width 323 height 33
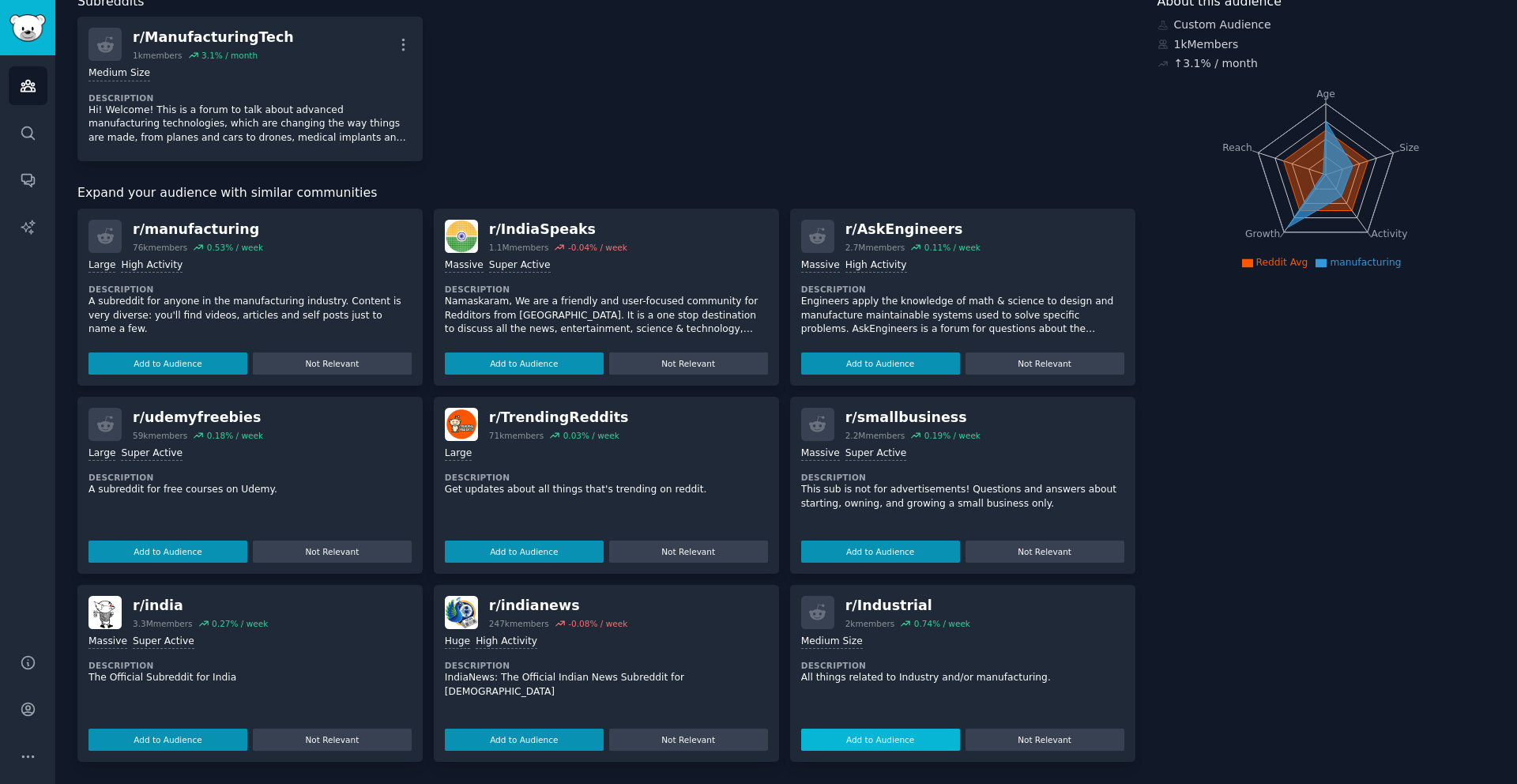
click at [882, 746] on button "Add to Audience" at bounding box center [880, 739] width 159 height 22
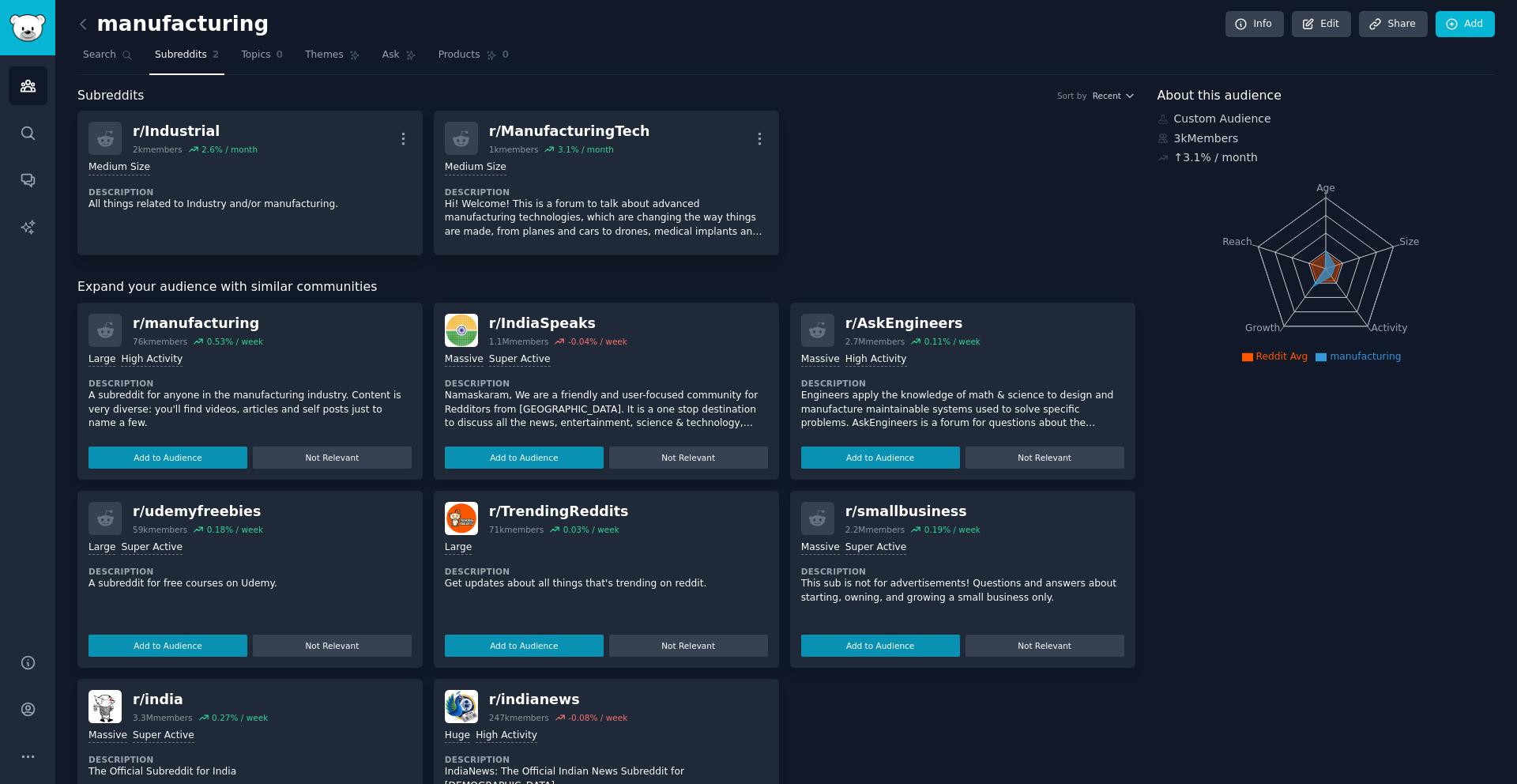
scroll to position [0, 0]
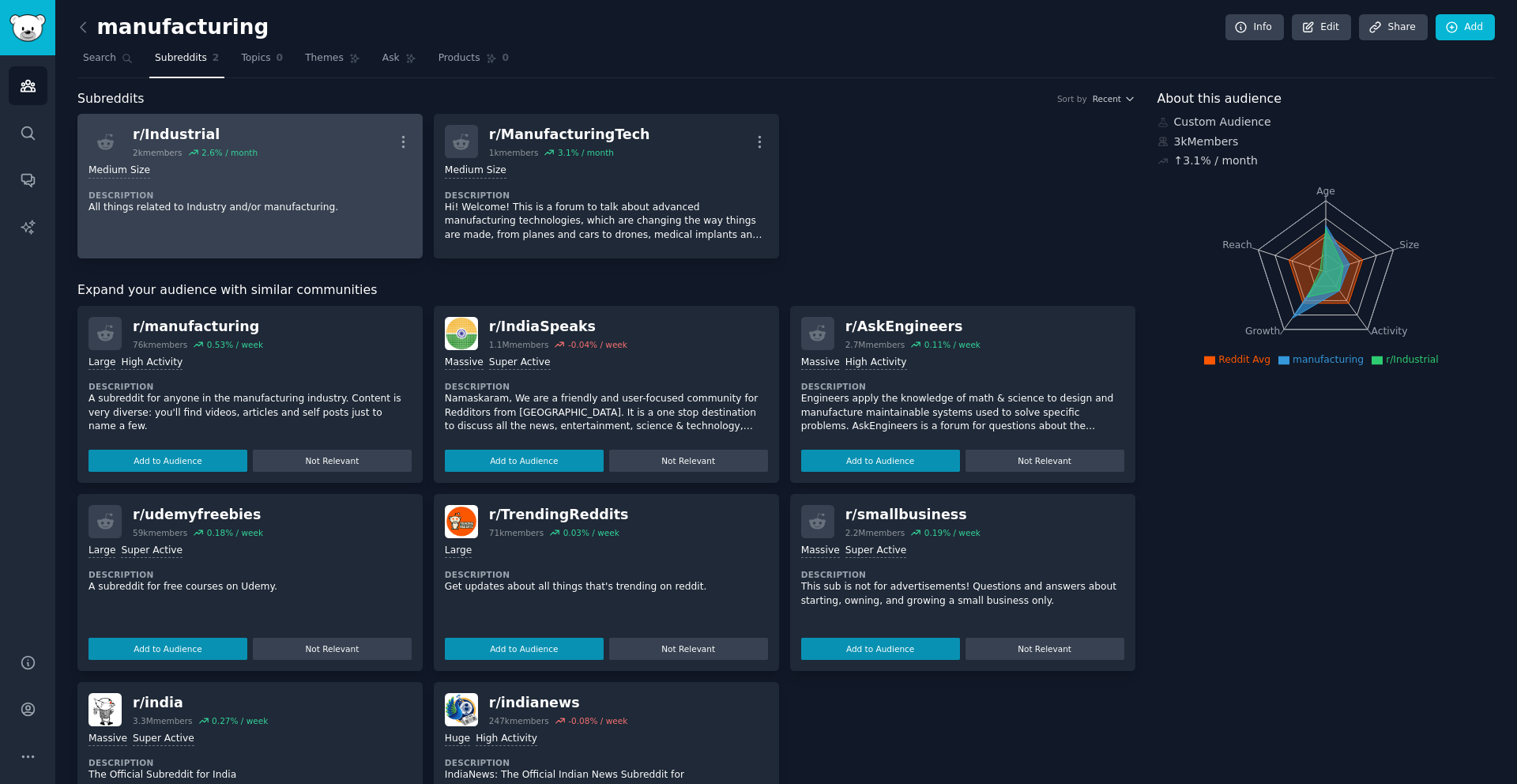
click at [163, 143] on div "r/ Industrial" at bounding box center [195, 135] width 125 height 19
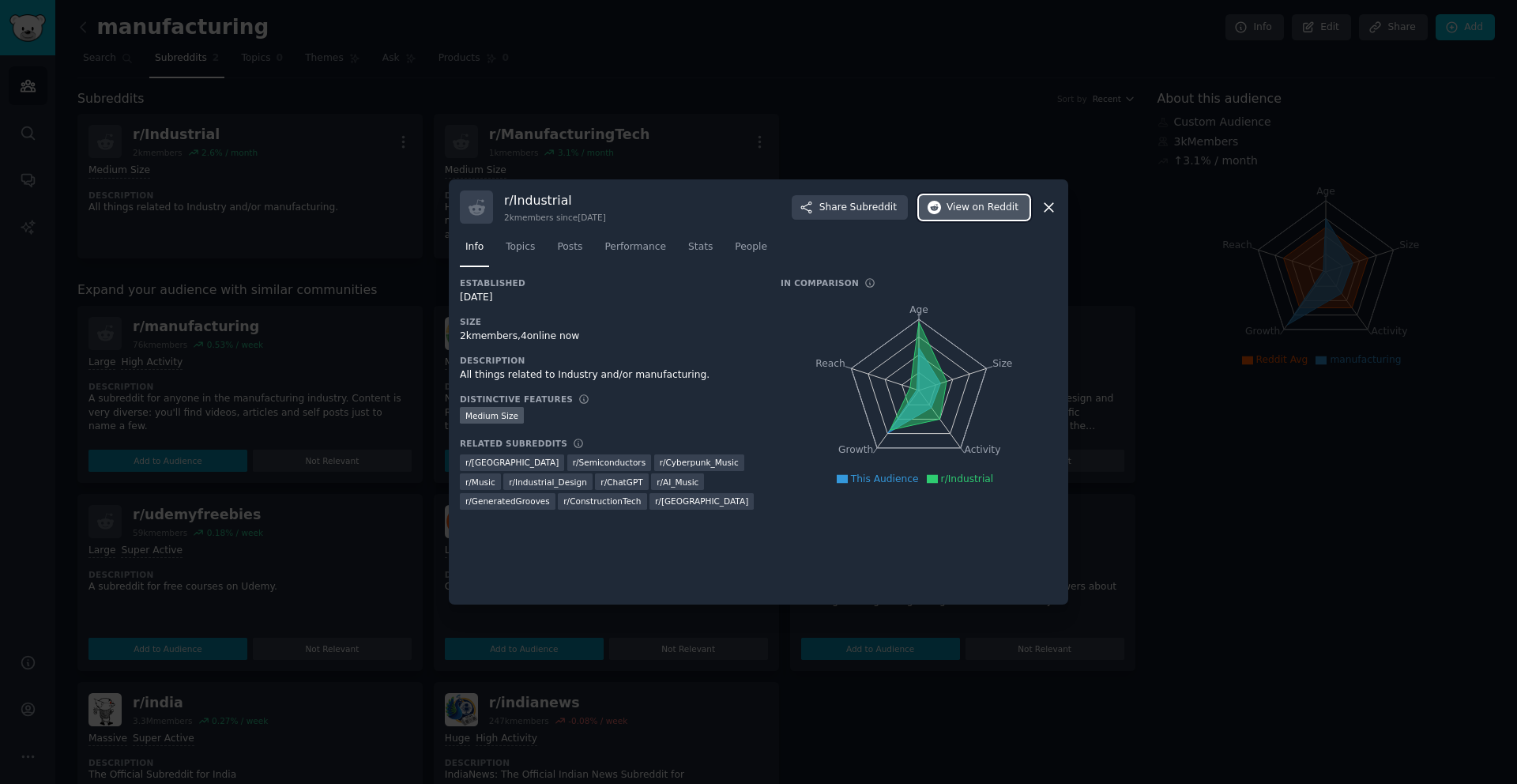
click at [979, 212] on span "on Reddit" at bounding box center [995, 208] width 46 height 15
